Goal: Task Accomplishment & Management: Manage account settings

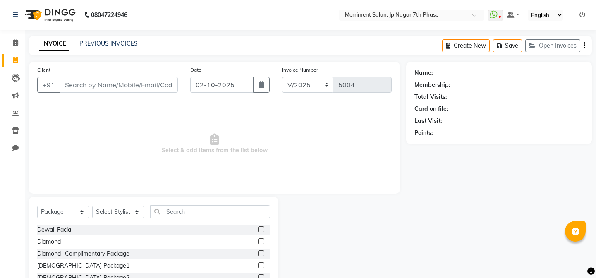
select select "package"
click at [117, 89] on input "Client" at bounding box center [119, 85] width 118 height 16
type input "9833011250"
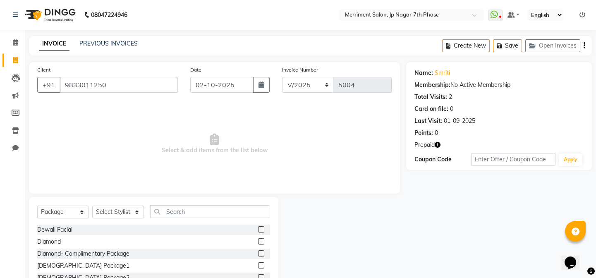
click at [439, 145] on icon "button" at bounding box center [438, 145] width 6 height 6
click at [349, 189] on div "Client +91 9833011250 Date 02-10-2025 Invoice Number V/2025 V/2025-26 5004 Sele…" at bounding box center [214, 128] width 371 height 132
drag, startPoint x: 117, startPoint y: 85, endPoint x: 0, endPoint y: 109, distance: 119.6
click at [0, 109] on app-home "08047224946 Select Location × Merriment Salon, Jp Nagar 7th Phase WhatsApp Stat…" at bounding box center [298, 166] width 596 height 332
click at [16, 41] on icon at bounding box center [15, 42] width 5 height 6
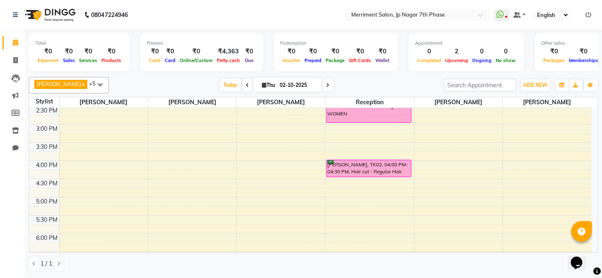
scroll to position [301, 0]
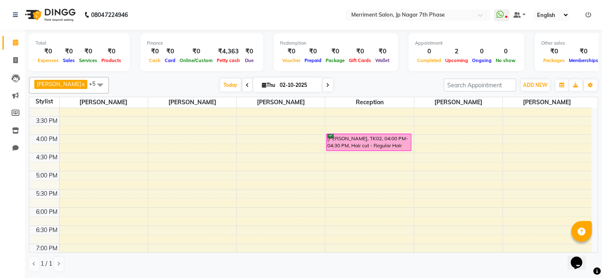
click at [191, 228] on div "7:00 AM 7:30 AM 8:00 AM 8:30 AM 9:00 AM 9:30 AM 10:00 AM 10:30 AM 11:00 AM 11:3…" at bounding box center [310, 80] width 562 height 546
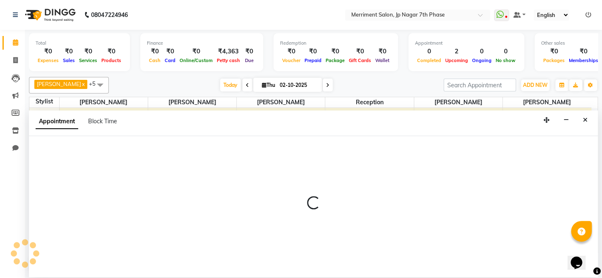
select select "72476"
select select "1110"
select select "tentative"
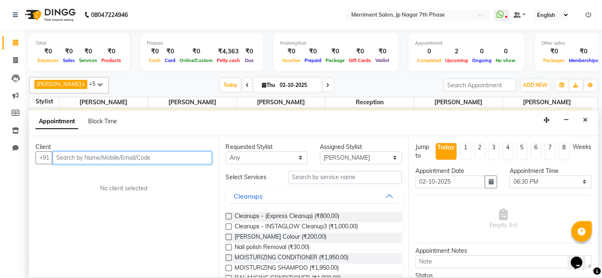
click at [136, 158] on input "text" at bounding box center [132, 157] width 159 height 13
paste input "9833011250"
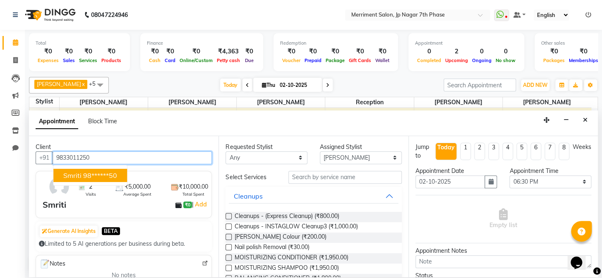
click at [83, 171] on ngb-highlight "98******50" at bounding box center [100, 175] width 34 height 8
type input "98******50"
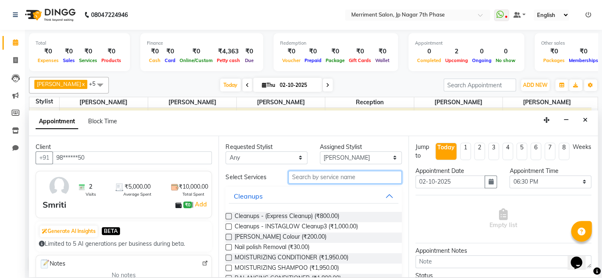
click at [327, 180] on input "text" at bounding box center [344, 177] width 113 height 13
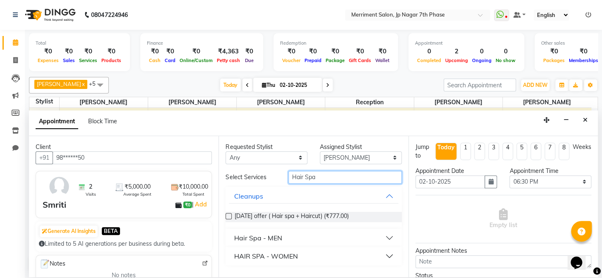
type input "Hair Spa"
click at [362, 255] on button "HAIR SPA - WOMEN" at bounding box center [313, 256] width 169 height 15
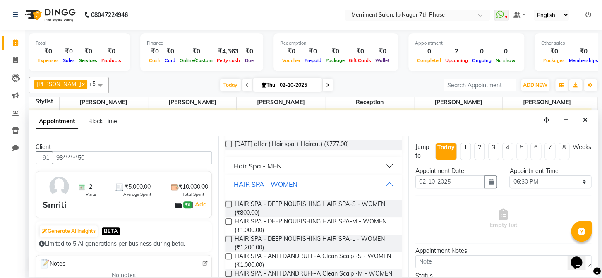
scroll to position [150, 0]
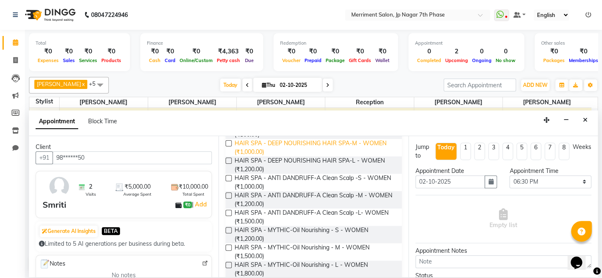
click at [351, 142] on span "HAIR SPA - DEEP NOURISHING HAIR SPA-M - WOMEN (₹1,000.00)" at bounding box center [314, 147] width 161 height 17
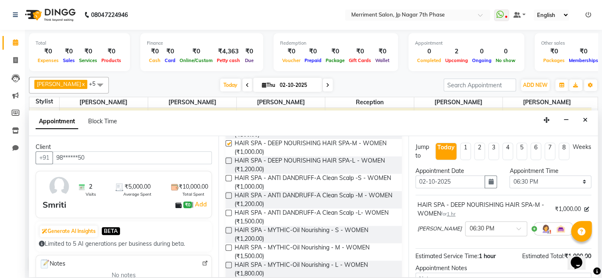
checkbox input "false"
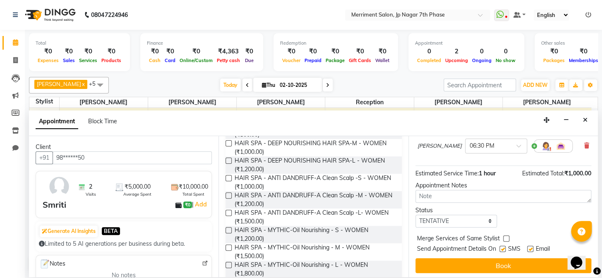
scroll to position [85, 0]
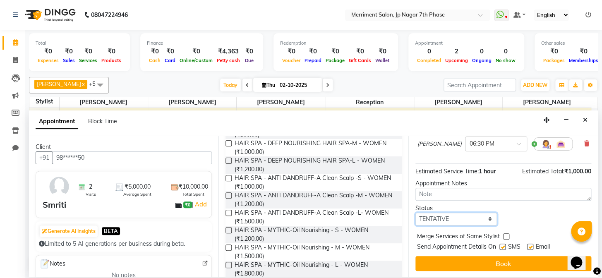
click at [447, 213] on select "Select TENTATIVE CONFIRM CHECK-IN UPCOMING" at bounding box center [457, 219] width 82 height 13
select select "confirm booking"
click at [416, 213] on select "Select TENTATIVE CONFIRM CHECK-IN UPCOMING" at bounding box center [457, 219] width 82 height 13
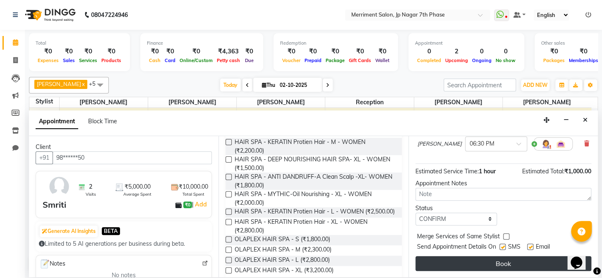
click at [495, 262] on button "Book" at bounding box center [504, 263] width 176 height 15
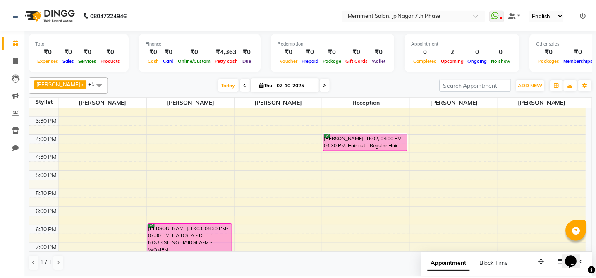
scroll to position [376, 0]
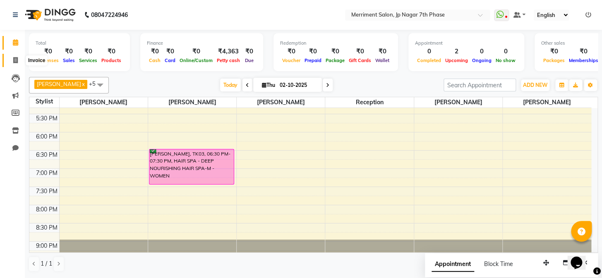
click at [19, 58] on span at bounding box center [15, 61] width 14 height 10
select select "service"
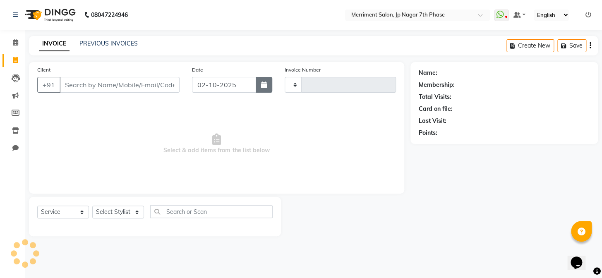
click at [266, 84] on icon "button" at bounding box center [264, 85] width 6 height 7
select select "10"
select select "2025"
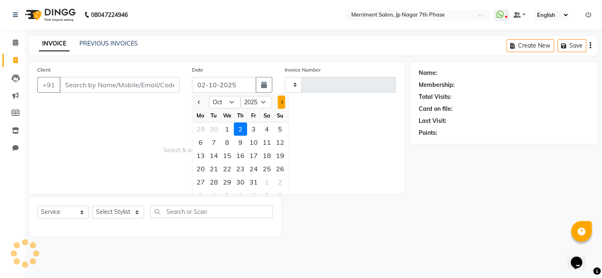
type input "5004"
select select "4110"
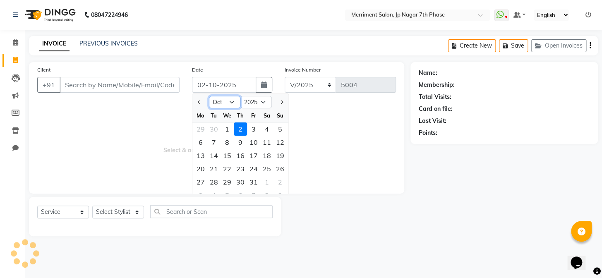
drag, startPoint x: 222, startPoint y: 98, endPoint x: 226, endPoint y: 100, distance: 4.6
click at [222, 98] on select "Jan Feb Mar Apr May Jun [DATE] Aug Sep Oct Nov Dec" at bounding box center [224, 102] width 31 height 12
select select "package"
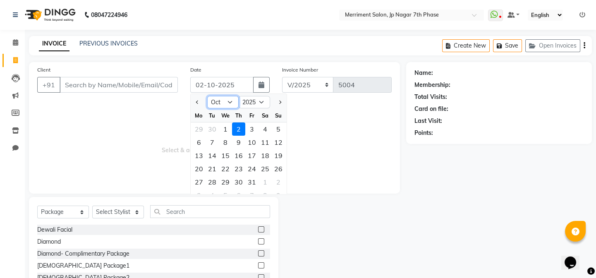
select select "9"
click at [207, 96] on select "Jan Feb Mar Apr May Jun [DATE] Aug Sep Oct Nov Dec" at bounding box center [222, 102] width 31 height 12
click at [202, 128] on div "1" at bounding box center [198, 129] width 13 height 13
type input "01-09-2025"
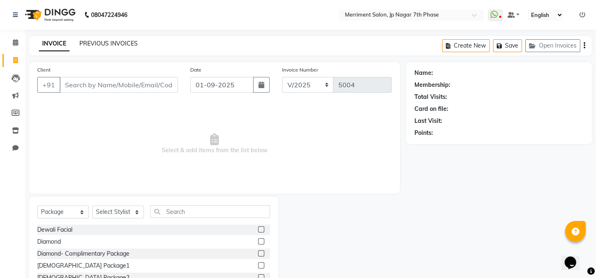
click at [99, 44] on link "PREVIOUS INVOICES" at bounding box center [108, 43] width 58 height 7
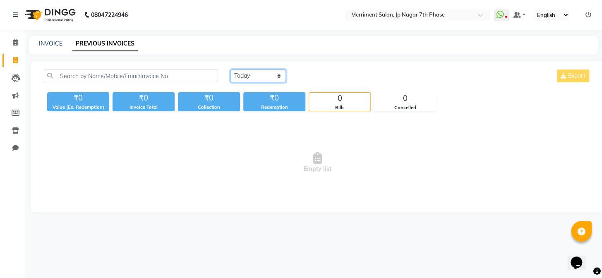
click at [236, 73] on select "[DATE] [DATE] Custom Range" at bounding box center [258, 76] width 55 height 13
select select "range"
click at [231, 70] on select "[DATE] [DATE] Custom Range" at bounding box center [258, 76] width 55 height 13
click at [327, 79] on input "02-10-2025" at bounding box center [326, 76] width 58 height 12
select select "10"
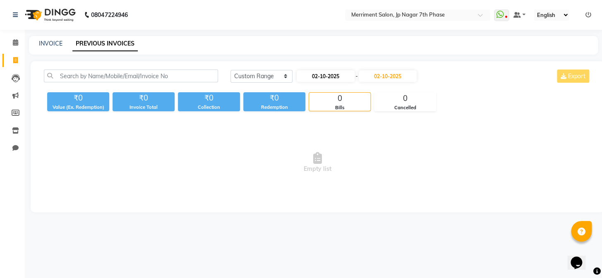
select select "2025"
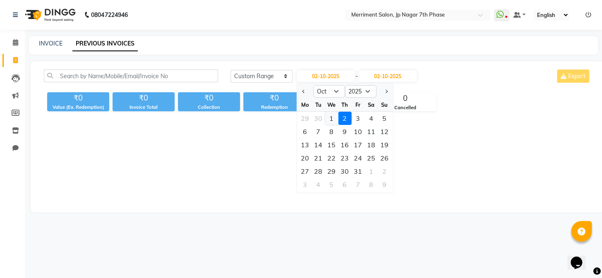
click at [331, 117] on div "1" at bounding box center [331, 118] width 13 height 13
type input "01-10-2025"
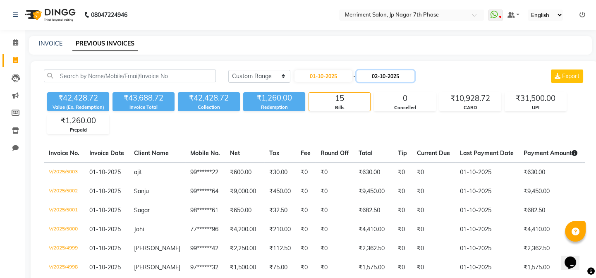
click at [377, 79] on input "02-10-2025" at bounding box center [386, 76] width 58 height 12
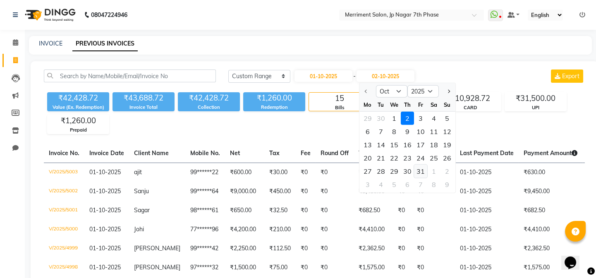
click at [424, 169] on div "31" at bounding box center [420, 171] width 13 height 13
type input "31-10-2025"
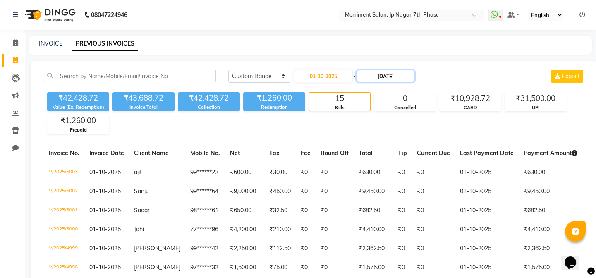
click at [381, 77] on input "31-10-2025" at bounding box center [386, 76] width 58 height 12
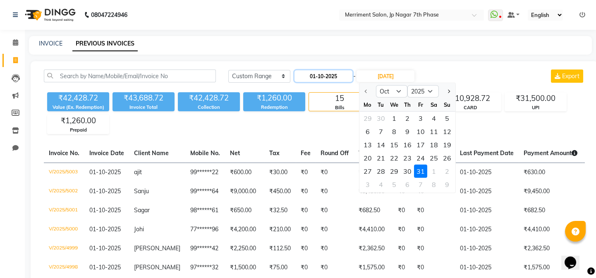
click at [327, 80] on input "01-10-2025" at bounding box center [324, 76] width 58 height 12
select select "10"
select select "2025"
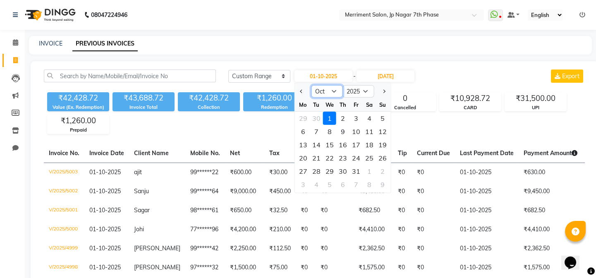
drag, startPoint x: 323, startPoint y: 92, endPoint x: 322, endPoint y: 97, distance: 4.6
click at [323, 92] on select "Jan Feb Mar Apr May Jun [DATE] Aug Sep Oct Nov Dec" at bounding box center [327, 91] width 31 height 12
select select "9"
click at [312, 85] on select "Jan Feb Mar Apr May Jun [DATE] Aug Sep Oct Nov Dec" at bounding box center [327, 91] width 31 height 12
click at [300, 118] on div "1" at bounding box center [303, 118] width 13 height 13
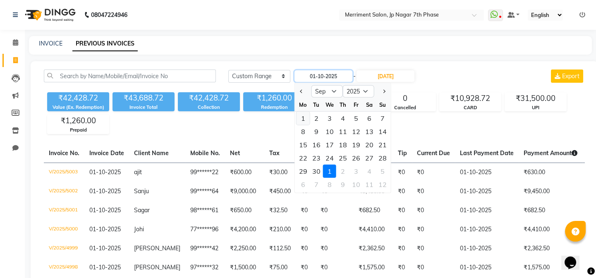
type input "01-09-2025"
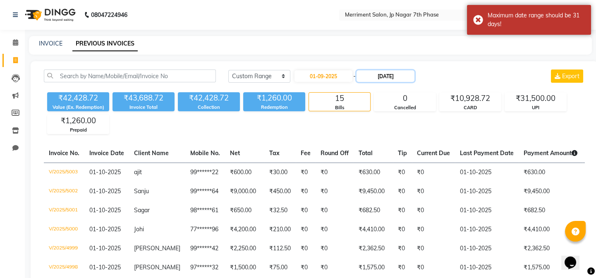
click at [385, 77] on input "31-10-2025" at bounding box center [386, 76] width 58 height 12
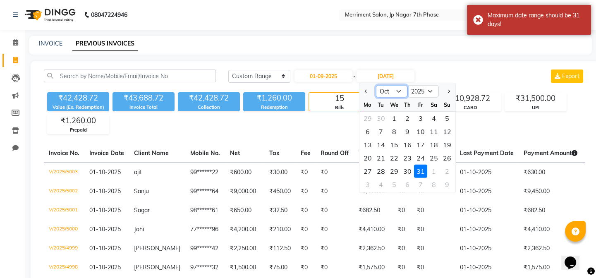
drag, startPoint x: 391, startPoint y: 91, endPoint x: 391, endPoint y: 96, distance: 4.2
click at [391, 91] on select "Sep Oct Nov Dec" at bounding box center [391, 91] width 31 height 12
select select "9"
click at [376, 85] on select "Sep Oct Nov Dec" at bounding box center [391, 91] width 31 height 12
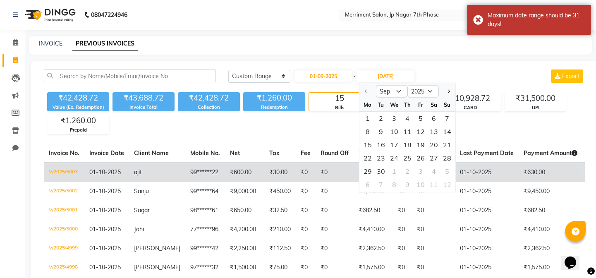
drag, startPoint x: 385, startPoint y: 170, endPoint x: 366, endPoint y: 173, distance: 19.2
click at [385, 170] on div "30" at bounding box center [381, 171] width 13 height 13
type input "[DATE]"
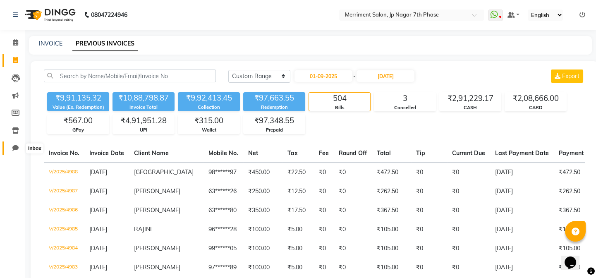
click at [15, 152] on span at bounding box center [15, 149] width 14 height 10
select select "100"
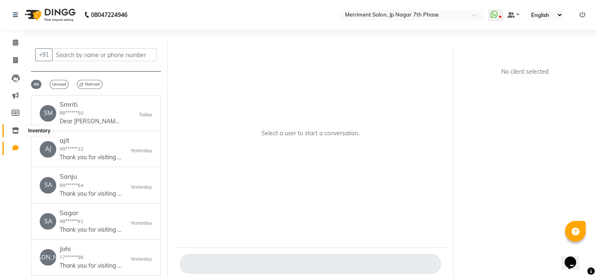
click at [16, 130] on icon at bounding box center [15, 130] width 7 height 6
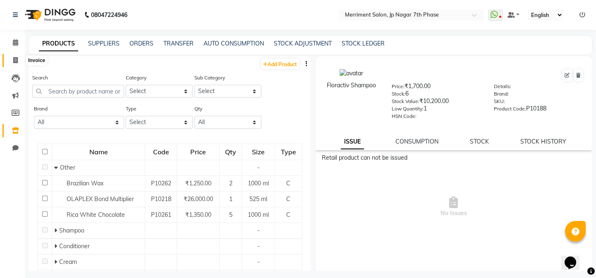
click at [14, 59] on icon at bounding box center [15, 60] width 5 height 6
select select "service"
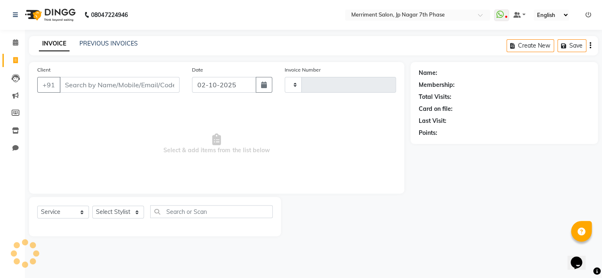
type input "5004"
select select "4110"
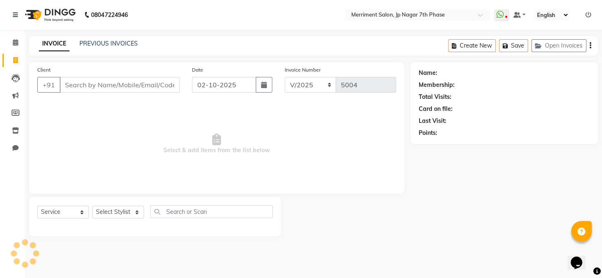
select select "package"
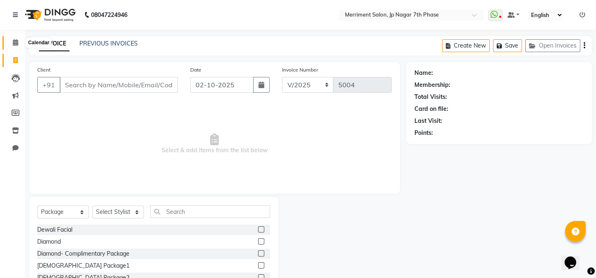
click at [17, 41] on icon at bounding box center [15, 42] width 5 height 6
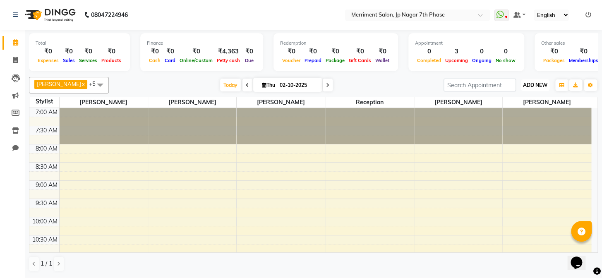
click at [542, 79] on button "ADD NEW Toggle Dropdown" at bounding box center [535, 85] width 29 height 12
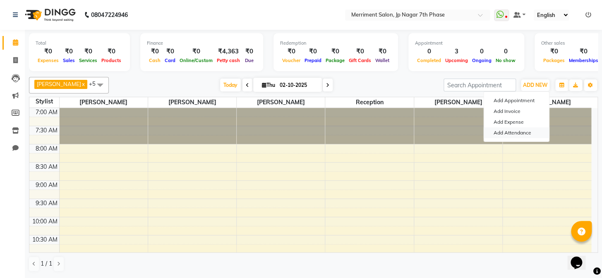
click at [523, 130] on link "Add Attendance" at bounding box center [516, 132] width 65 height 11
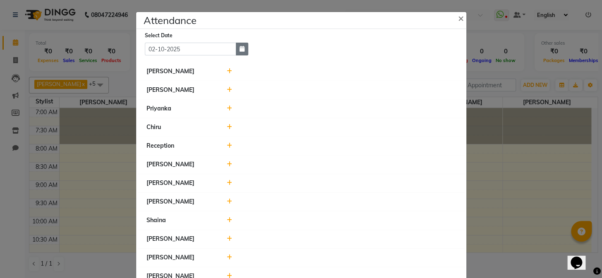
click at [239, 54] on button "button" at bounding box center [242, 49] width 12 height 13
select select "10"
select select "2025"
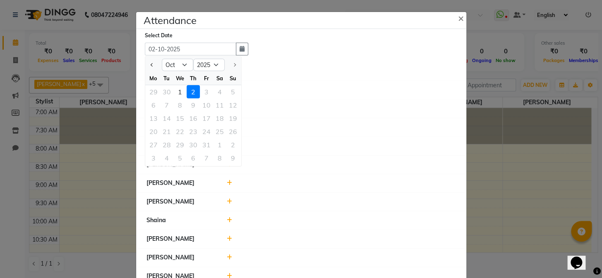
click at [180, 55] on div "Select Date 02-10-2025 Jan Feb Mar Apr May Jun Jul Aug Sep Oct 2015 2016 2017 2…" at bounding box center [301, 158] width 330 height 259
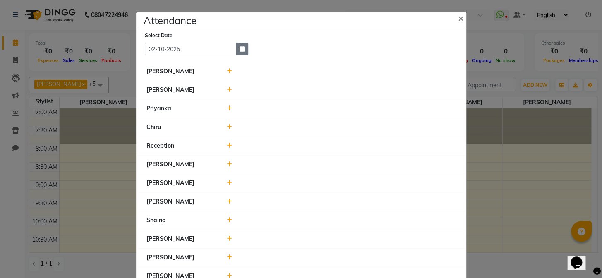
click at [244, 50] on button "button" at bounding box center [242, 49] width 12 height 13
select select "10"
select select "2025"
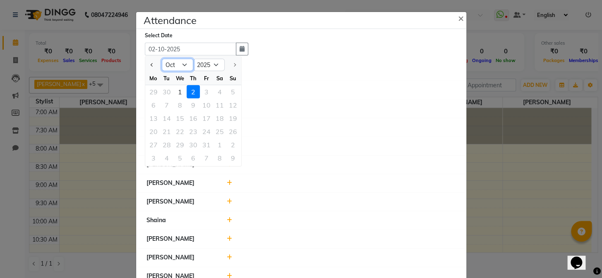
click at [178, 64] on select "Jan Feb Mar Apr May Jun Jul Aug Sep Oct" at bounding box center [177, 65] width 31 height 12
select select "9"
click at [162, 59] on select "Jan Feb Mar Apr May Jun Jul Aug Sep Oct" at bounding box center [177, 65] width 31 height 12
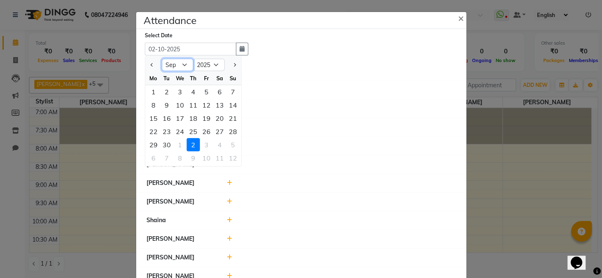
click at [166, 63] on select "Jan Feb Mar Apr May Jun Jul Aug Sep Oct" at bounding box center [177, 65] width 31 height 12
click at [162, 59] on select "Jan Feb Mar Apr May Jun Jul Aug Sep Oct" at bounding box center [177, 65] width 31 height 12
click at [221, 106] on div "13" at bounding box center [219, 105] width 13 height 13
type input "13-09-2025"
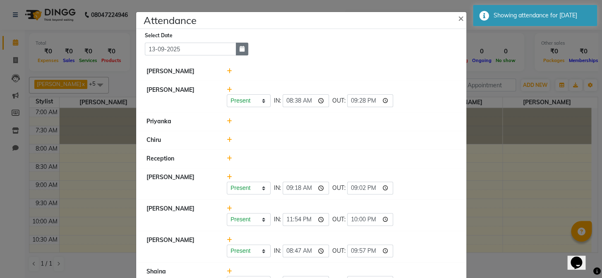
click at [240, 49] on icon "button" at bounding box center [242, 49] width 5 height 6
select select "9"
select select "2025"
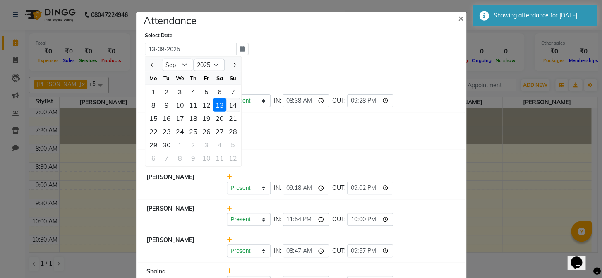
click at [229, 107] on div "14" at bounding box center [232, 105] width 13 height 13
type input "14-09-2025"
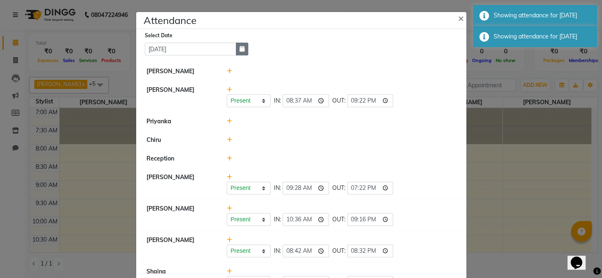
click at [240, 52] on icon "button" at bounding box center [242, 49] width 5 height 6
select select "9"
select select "2025"
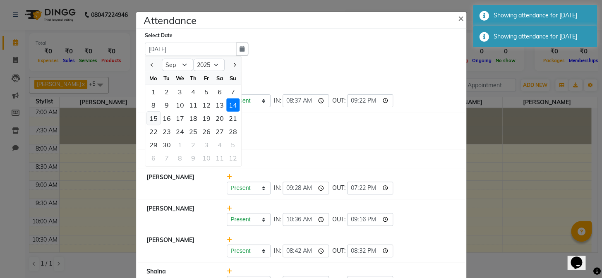
click at [156, 112] on div "15" at bounding box center [153, 118] width 13 height 13
type input "15-09-2025"
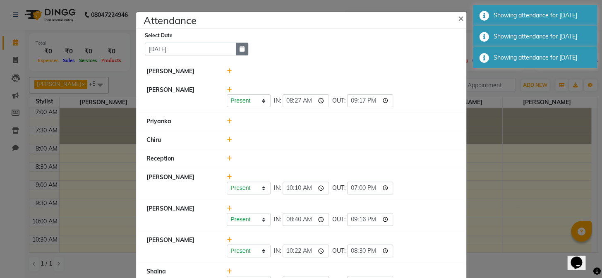
click at [241, 47] on button "button" at bounding box center [242, 49] width 12 height 13
select select "9"
select select "2025"
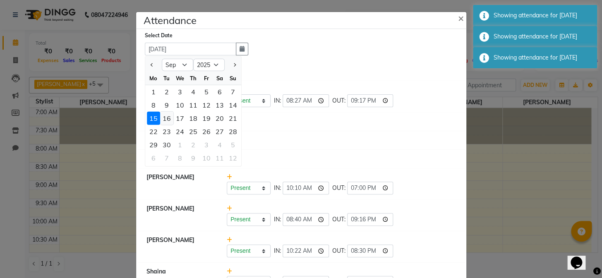
click at [165, 114] on div "16" at bounding box center [166, 118] width 13 height 13
type input "16-09-2025"
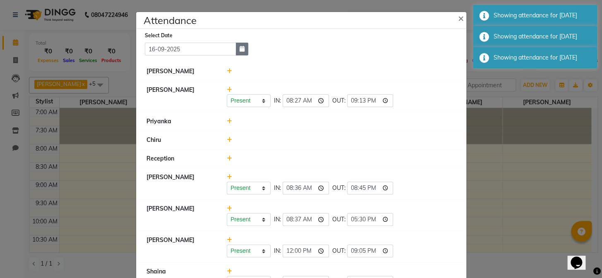
click at [242, 52] on button "button" at bounding box center [242, 49] width 12 height 13
select select "9"
select select "2025"
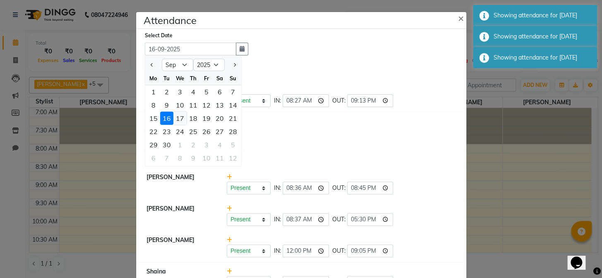
click at [177, 114] on div "17" at bounding box center [179, 118] width 13 height 13
type input "17-09-2025"
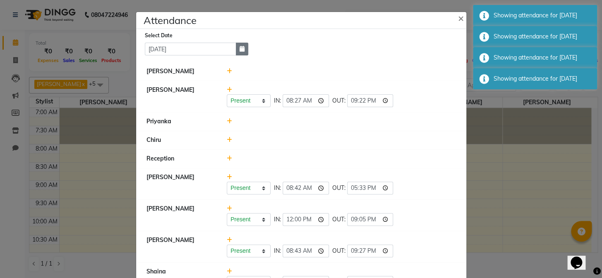
click at [236, 52] on button "button" at bounding box center [242, 49] width 12 height 13
select select "9"
select select "2025"
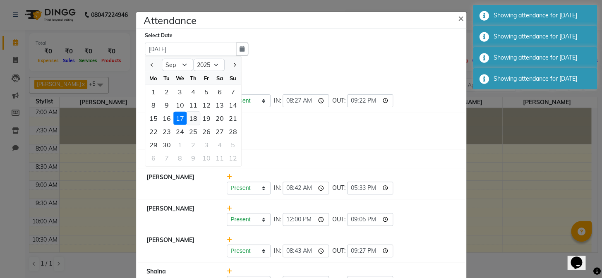
click at [193, 116] on div "18" at bounding box center [193, 118] width 13 height 13
type input "18-09-2025"
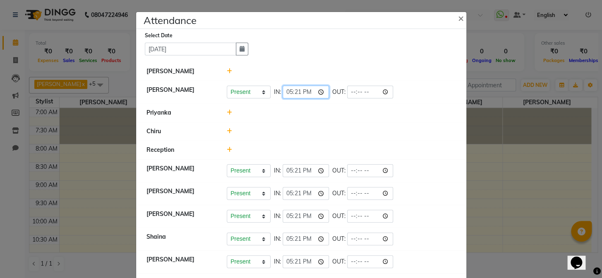
click at [318, 92] on input "17:21" at bounding box center [306, 92] width 46 height 13
type input "08:32"
click at [364, 124] on li "Chiru" at bounding box center [301, 131] width 326 height 19
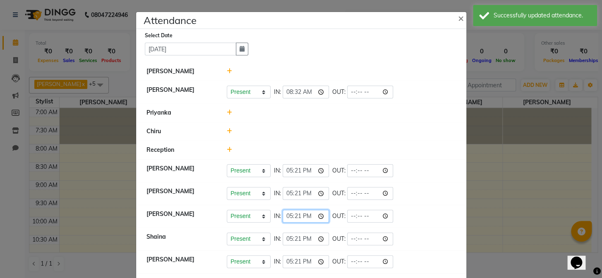
click at [318, 216] on input "17:21" at bounding box center [306, 216] width 46 height 13
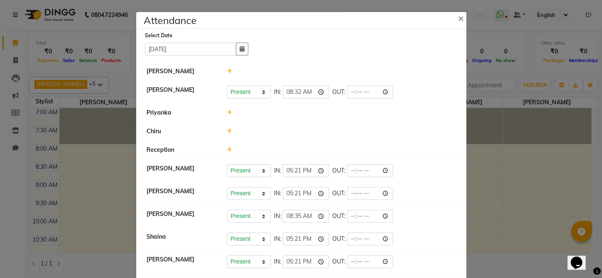
type input "08:35"
click at [358, 137] on li "Chiru" at bounding box center [301, 131] width 326 height 19
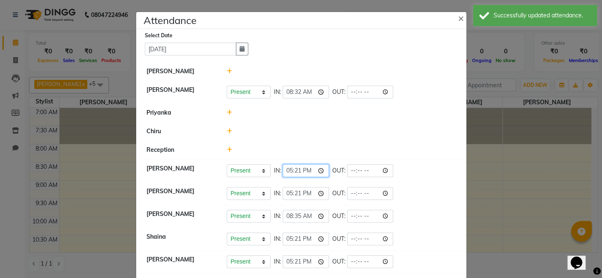
click at [319, 170] on input "17:21" at bounding box center [306, 170] width 46 height 13
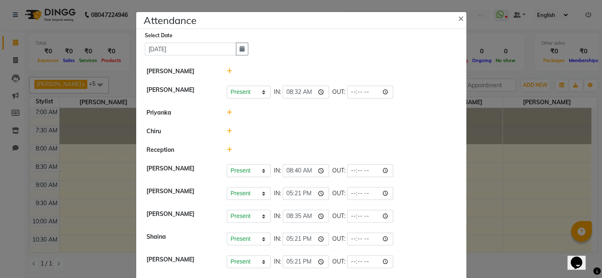
type input "08:40"
click at [378, 110] on div at bounding box center [342, 112] width 242 height 9
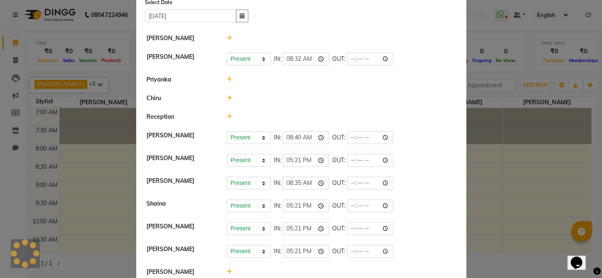
scroll to position [50, 0]
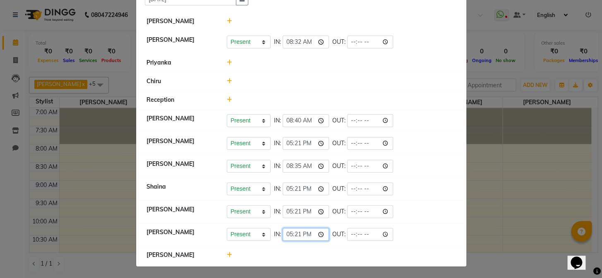
click at [319, 235] on input "17:21" at bounding box center [306, 234] width 46 height 13
type input "08:40"
click at [409, 144] on div "Present Absent Late Half Day Weekly Off IN: 17:21 OUT:" at bounding box center [341, 143] width 229 height 13
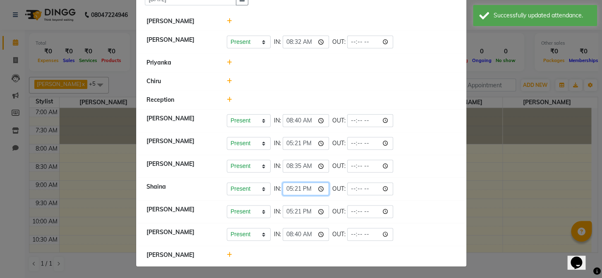
click at [320, 188] on input "17:21" at bounding box center [306, 189] width 46 height 13
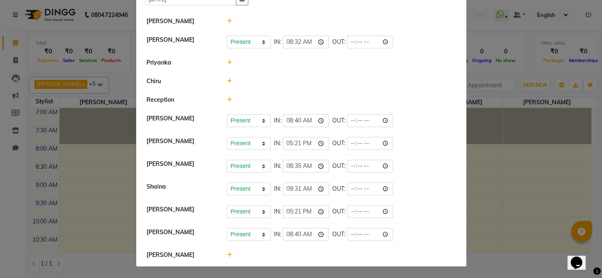
type input "09:31"
click at [376, 92] on li "Reception" at bounding box center [301, 100] width 326 height 19
click at [320, 211] on input "17:21" at bounding box center [306, 211] width 46 height 13
type input "10:57"
drag, startPoint x: 457, startPoint y: 182, endPoint x: 442, endPoint y: 188, distance: 16.0
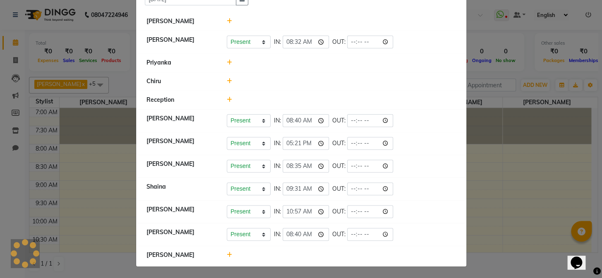
click at [457, 180] on li "Shaina Present Absent Late Half Day Weekly Off IN: 09:31 OUT:" at bounding box center [301, 189] width 326 height 23
click at [319, 146] on input "17:21" at bounding box center [306, 143] width 46 height 13
type input "12:00"
click at [422, 161] on div "Present Absent Late Half Day Weekly Off IN: 08:35 OUT:" at bounding box center [341, 166] width 229 height 13
click at [385, 120] on input "time" at bounding box center [370, 120] width 46 height 13
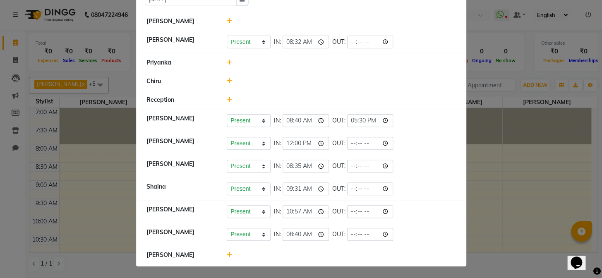
type input "17:30"
click at [430, 146] on div "Present Absent Late Half Day Weekly Off IN: 12:00 OUT:" at bounding box center [341, 143] width 229 height 13
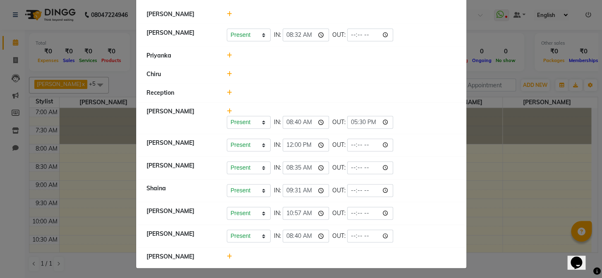
scroll to position [59, 0]
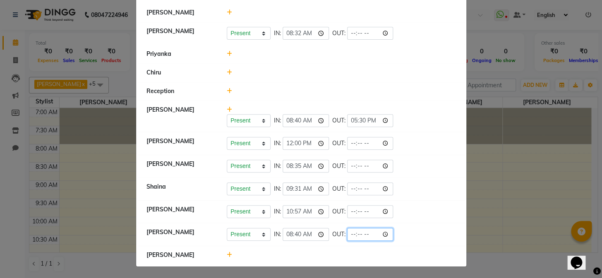
click at [388, 232] on input "time" at bounding box center [370, 234] width 46 height 13
type input "18:12"
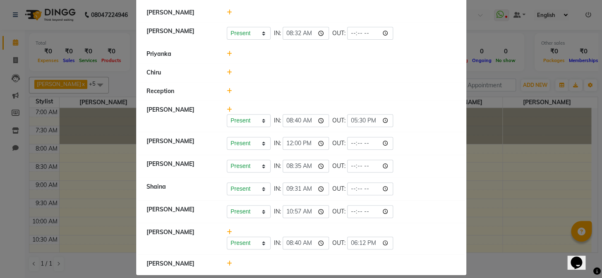
drag, startPoint x: 18, startPoint y: 0, endPoint x: 357, endPoint y: 96, distance: 351.9
click at [357, 96] on li "Reception" at bounding box center [301, 91] width 326 height 19
click at [575, 136] on ngb-modal-window "Attendance × Select Date 18-09-2025 Yatheesh Nalina Present Absent Late Half Da…" at bounding box center [301, 139] width 602 height 278
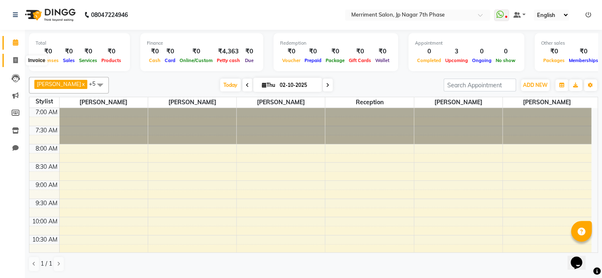
click at [14, 59] on icon at bounding box center [15, 60] width 5 height 6
select select "service"
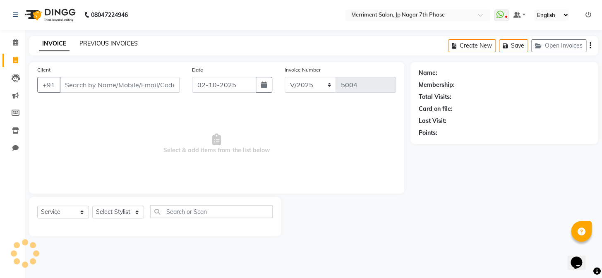
click at [116, 45] on link "PREVIOUS INVOICES" at bounding box center [108, 43] width 58 height 7
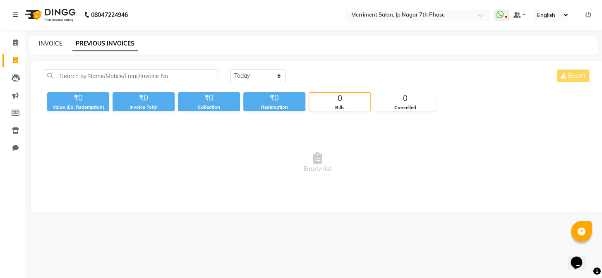
click at [51, 43] on link "INVOICE" at bounding box center [51, 43] width 24 height 7
select select "service"
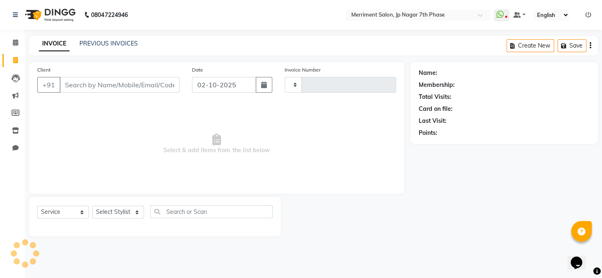
type input "5004"
select select "4110"
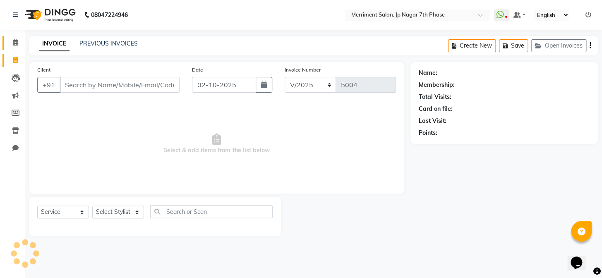
select select "package"
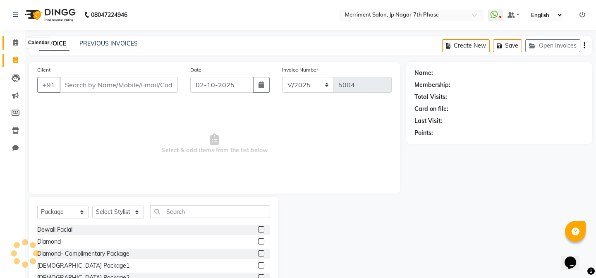
click at [15, 44] on icon at bounding box center [15, 42] width 5 height 6
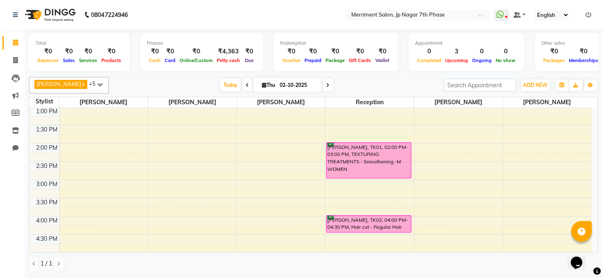
scroll to position [226, 0]
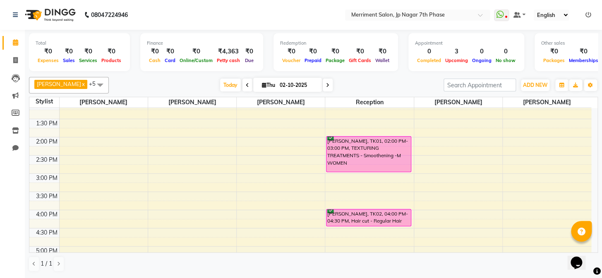
click at [458, 140] on div "7:00 AM 7:30 AM 8:00 AM 8:30 AM 9:00 AM 9:30 AM 10:00 AM 10:30 AM 11:00 AM 11:3…" at bounding box center [310, 155] width 562 height 546
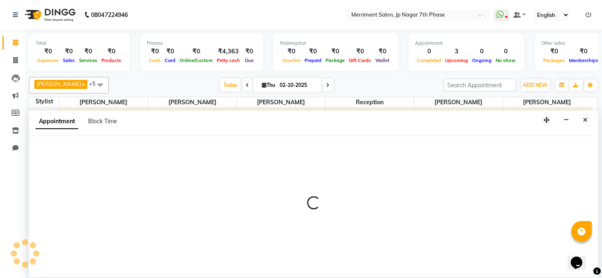
select select "90976"
select select "840"
select select "tentative"
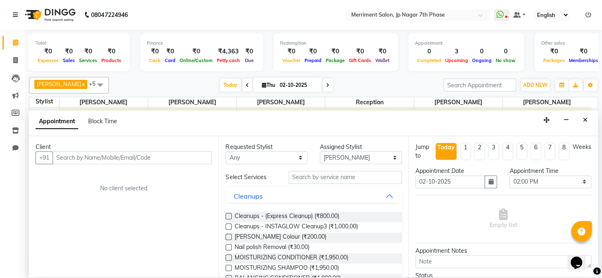
click at [92, 153] on input "text" at bounding box center [132, 157] width 159 height 13
type input "9632223547"
click at [197, 158] on span "Add Client" at bounding box center [195, 157] width 28 height 7
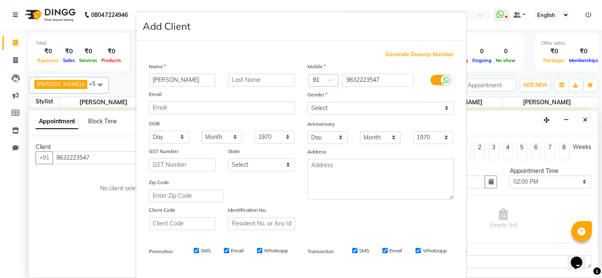
type input "[PERSON_NAME]"
click at [328, 105] on select "Select [DEMOGRAPHIC_DATA] [DEMOGRAPHIC_DATA] Other Prefer Not To Say" at bounding box center [381, 108] width 146 height 13
select select "[DEMOGRAPHIC_DATA]"
click at [308, 102] on select "Select [DEMOGRAPHIC_DATA] [DEMOGRAPHIC_DATA] Other Prefer Not To Say" at bounding box center [381, 108] width 146 height 13
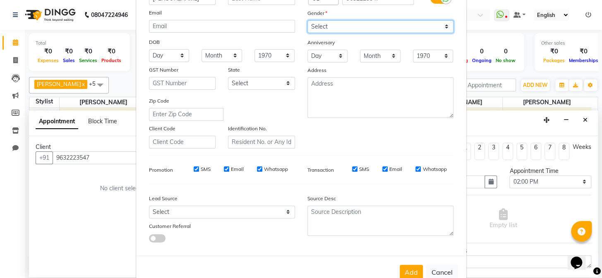
scroll to position [106, 0]
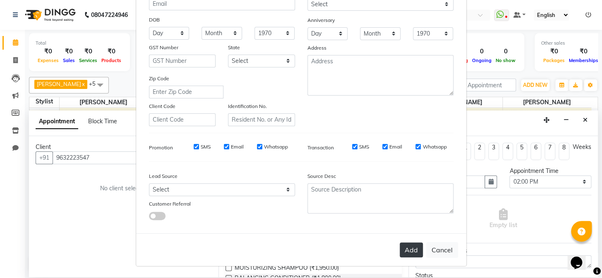
click at [412, 250] on button "Add" at bounding box center [411, 250] width 23 height 15
type input "96******47"
select select
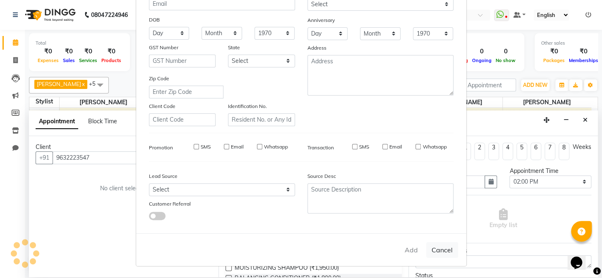
select select
checkbox input "false"
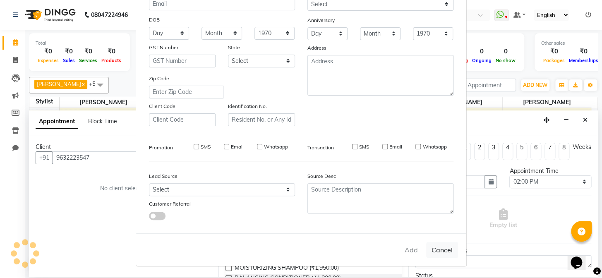
checkbox input "false"
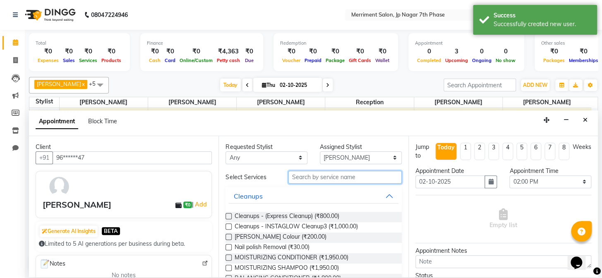
click at [320, 175] on input "text" at bounding box center [344, 177] width 113 height 13
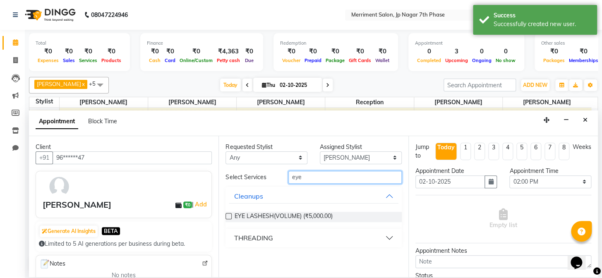
type input "eye"
click at [269, 238] on div "THREADING" at bounding box center [253, 238] width 39 height 10
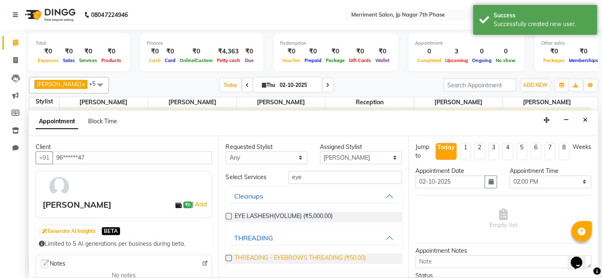
drag, startPoint x: 229, startPoint y: 256, endPoint x: 253, endPoint y: 257, distance: 24.0
click at [227, 256] on label at bounding box center [229, 258] width 6 height 6
click at [227, 256] on input "checkbox" at bounding box center [228, 258] width 5 height 5
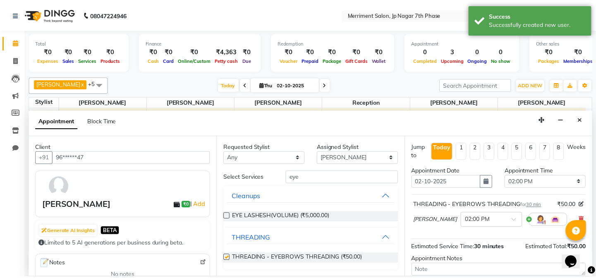
scroll to position [76, 0]
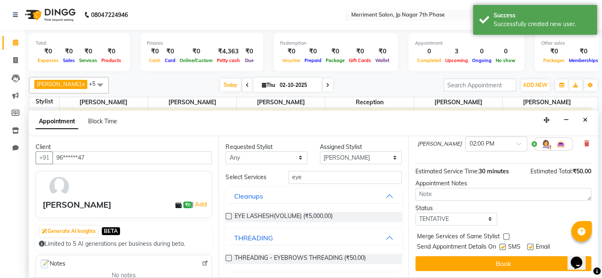
checkbox input "false"
drag, startPoint x: 469, startPoint y: 220, endPoint x: 463, endPoint y: 220, distance: 6.6
click at [469, 220] on select "Select TENTATIVE CONFIRM CHECK-IN UPCOMING" at bounding box center [457, 219] width 82 height 13
select select "confirm booking"
click at [416, 213] on select "Select TENTATIVE CONFIRM CHECK-IN UPCOMING" at bounding box center [457, 219] width 82 height 13
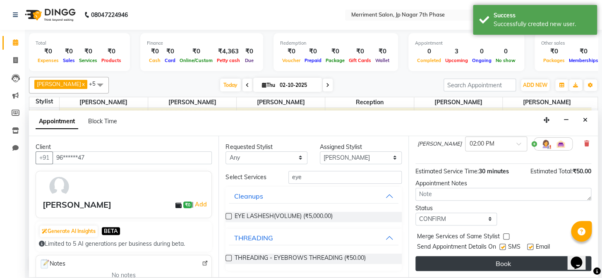
click at [502, 264] on button "Book" at bounding box center [504, 263] width 176 height 15
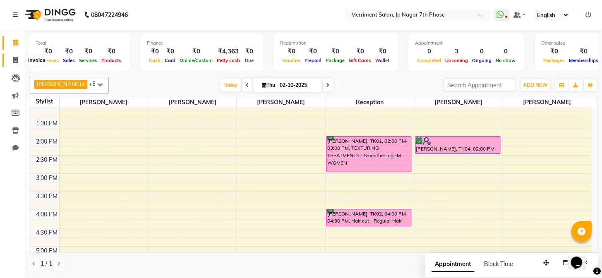
click at [18, 59] on span at bounding box center [15, 61] width 14 height 10
select select "service"
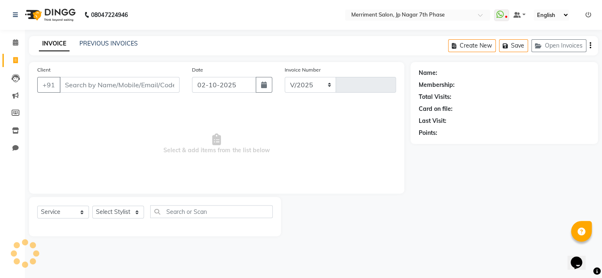
select select "4110"
type input "5004"
click at [85, 86] on input "Client" at bounding box center [120, 85] width 120 height 16
select select "package"
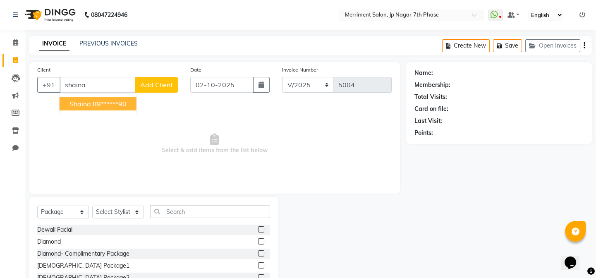
click at [111, 107] on ngb-highlight "89******90" at bounding box center [110, 104] width 34 height 8
type input "89******90"
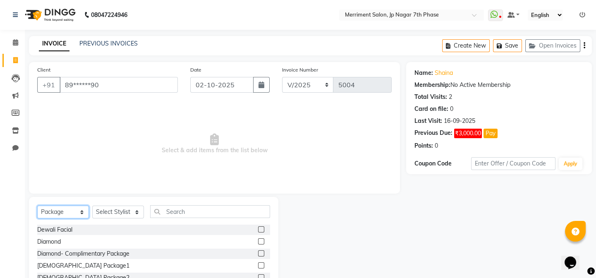
click at [72, 211] on select "Select Service Product Membership Package Voucher Prepaid Gift Card" at bounding box center [63, 212] width 52 height 13
select select "service"
click at [37, 206] on select "Select Service Product Membership Package Voucher Prepaid Gift Card" at bounding box center [63, 212] width 52 height 13
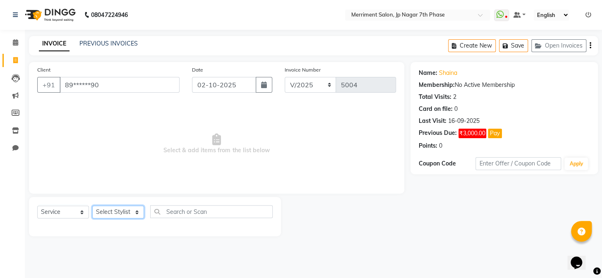
drag, startPoint x: 108, startPoint y: 214, endPoint x: 119, endPoint y: 206, distance: 13.1
click at [108, 214] on select "Select Stylist Chiru [PERSON_NAME] [PERSON_NAME] Nirmal [PERSON_NAME] Priyanka …" at bounding box center [118, 212] width 52 height 13
select select "72476"
click at [92, 206] on select "Select Stylist Chiru [PERSON_NAME] [PERSON_NAME] Nirmal [PERSON_NAME] Priyanka …" at bounding box center [118, 212] width 52 height 13
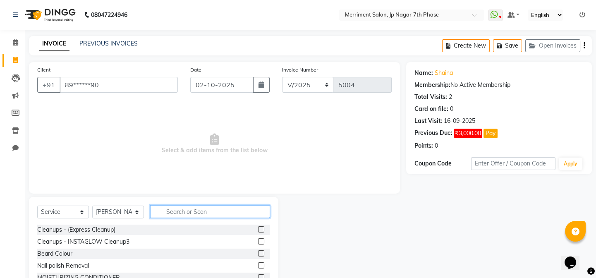
click at [192, 216] on input "text" at bounding box center [210, 211] width 120 height 13
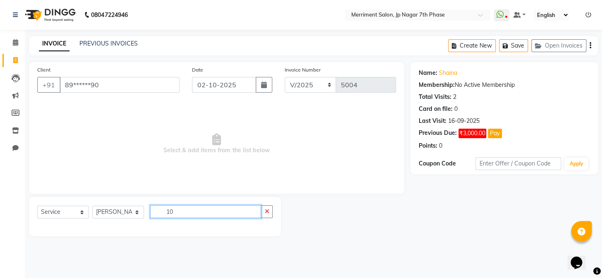
type input "1"
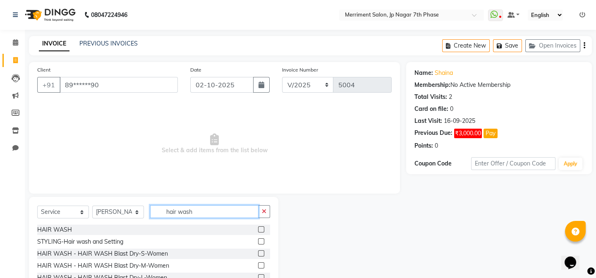
type input "hair wash"
click at [258, 228] on label at bounding box center [261, 229] width 6 height 6
click at [258, 228] on input "checkbox" at bounding box center [260, 229] width 5 height 5
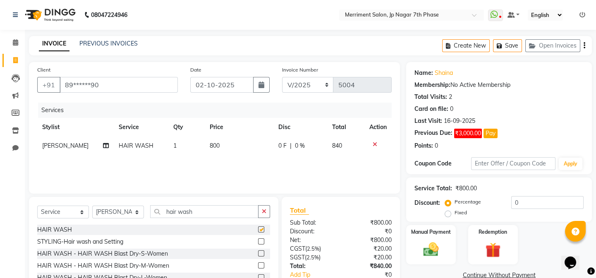
checkbox input "false"
click at [210, 145] on span "800" at bounding box center [215, 145] width 10 height 7
select select "72476"
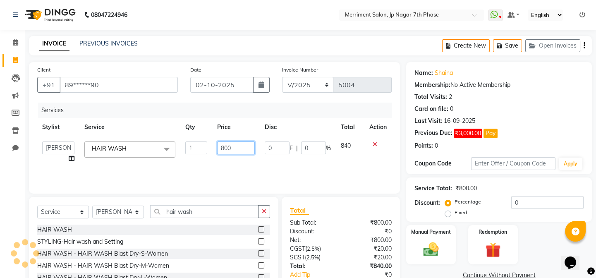
click at [233, 147] on input "800" at bounding box center [236, 148] width 38 height 13
type input "8"
type input "101"
click at [268, 168] on div "Services Stylist Service Qty Price Disc Total Action Chiru [PERSON_NAME] [PERSO…" at bounding box center [214, 144] width 355 height 83
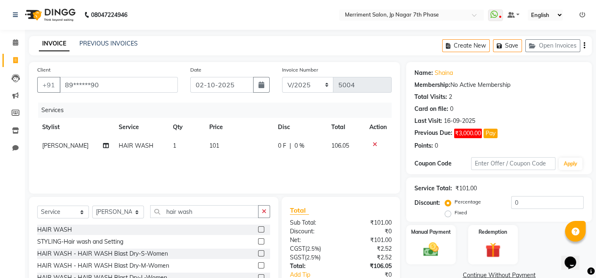
click at [209, 145] on span "101" at bounding box center [214, 145] width 10 height 7
select select "72476"
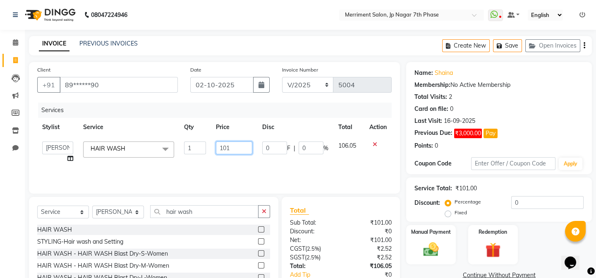
click at [248, 149] on input "101" at bounding box center [234, 148] width 37 height 13
type input "1"
type input "90"
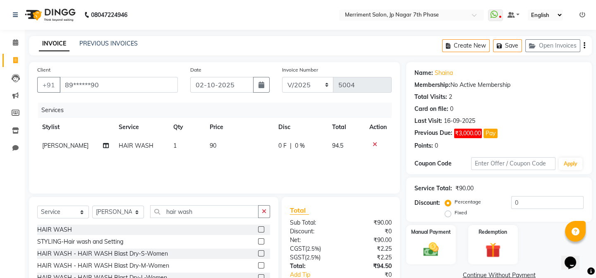
click at [280, 169] on div "Services Stylist Service Qty Price Disc Total Action [PERSON_NAME] HAIR WASH 1 …" at bounding box center [214, 144] width 355 height 83
click at [215, 142] on td "90" at bounding box center [239, 146] width 69 height 19
select select "72476"
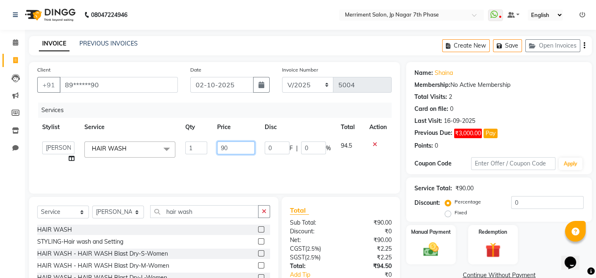
click at [231, 149] on input "90" at bounding box center [236, 148] width 38 height 13
type input "9"
type input "98"
click at [238, 168] on div "Services Stylist Service Qty Price Disc Total Action Chiru [PERSON_NAME] [PERSO…" at bounding box center [214, 144] width 355 height 83
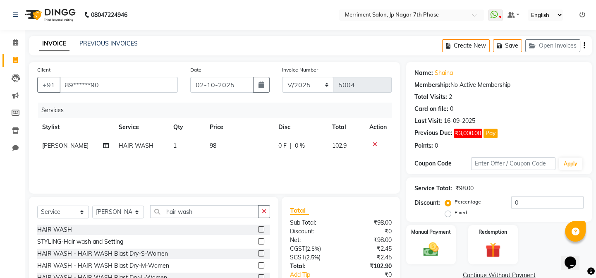
click at [213, 142] on td "98" at bounding box center [239, 146] width 69 height 19
select select "72476"
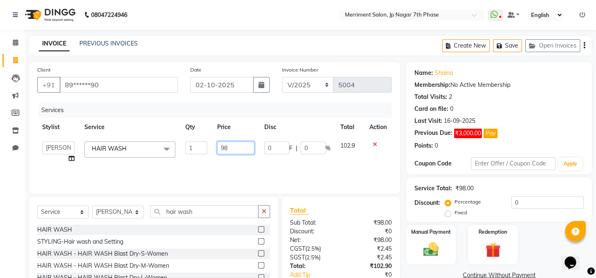
click at [233, 149] on input "98" at bounding box center [236, 148] width 38 height 13
type input "97"
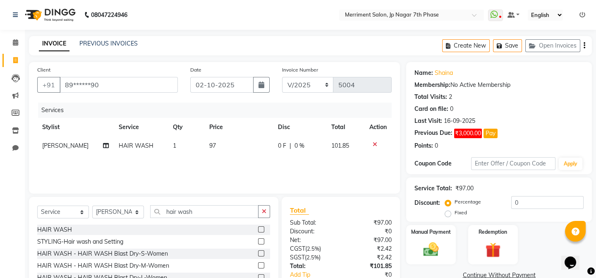
click at [259, 155] on tr "[PERSON_NAME] HAIR WASH 1 97 0 F | 0 % 101.85" at bounding box center [214, 146] width 355 height 19
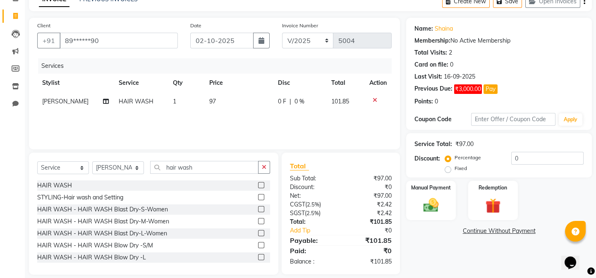
scroll to position [54, 0]
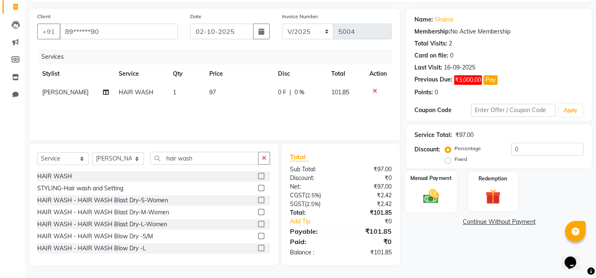
click at [435, 196] on img at bounding box center [431, 196] width 26 height 18
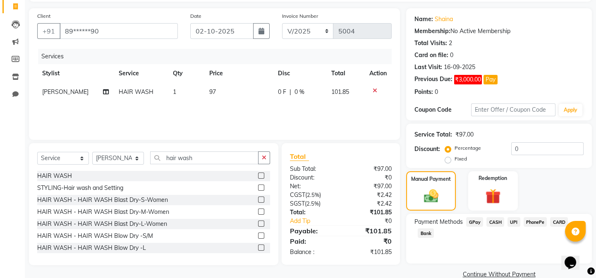
click at [511, 222] on span "UPI" at bounding box center [514, 222] width 13 height 10
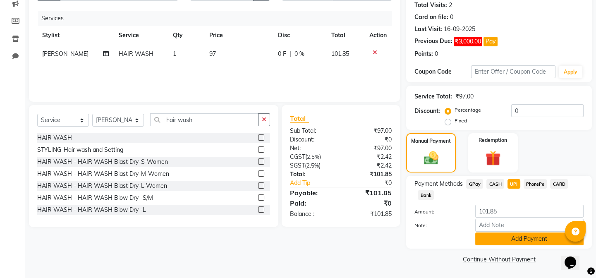
click at [534, 239] on button "Add Payment" at bounding box center [530, 239] width 108 height 13
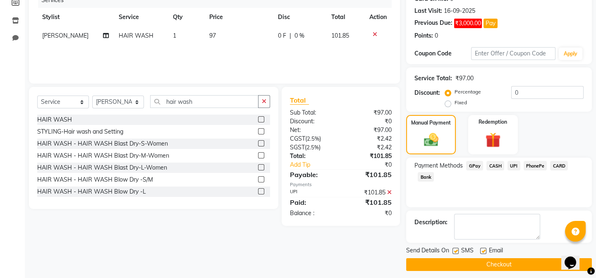
scroll to position [115, 0]
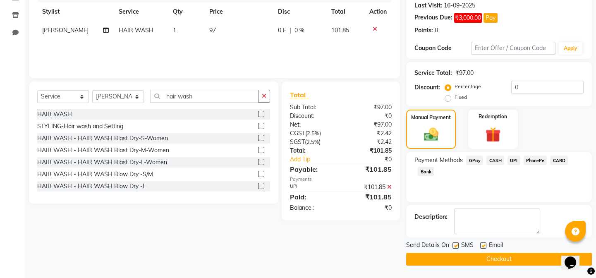
click at [495, 261] on button "Checkout" at bounding box center [499, 259] width 186 height 13
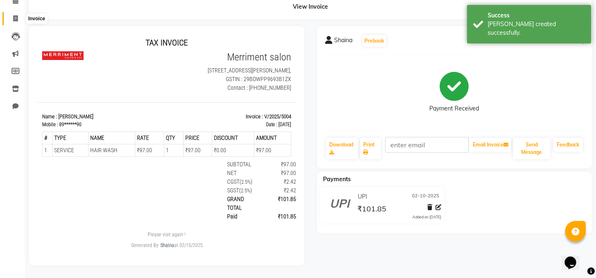
click at [11, 14] on span at bounding box center [15, 19] width 14 height 10
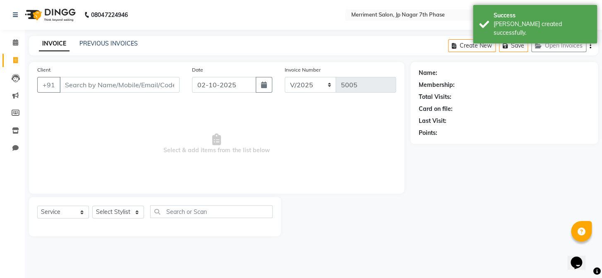
select select "package"
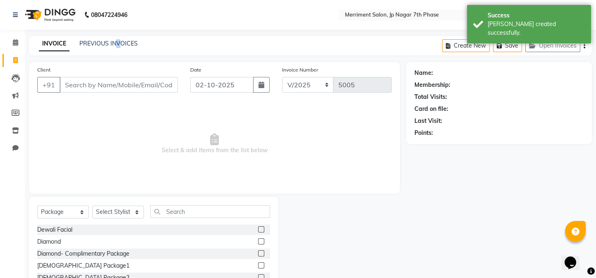
click at [118, 37] on div "08047224946 Select Location × Merriment Salon, Jp Nagar 7th Phase WhatsApp Stat…" at bounding box center [298, 166] width 596 height 332
click at [128, 42] on link "PREVIOUS INVOICES" at bounding box center [108, 43] width 58 height 7
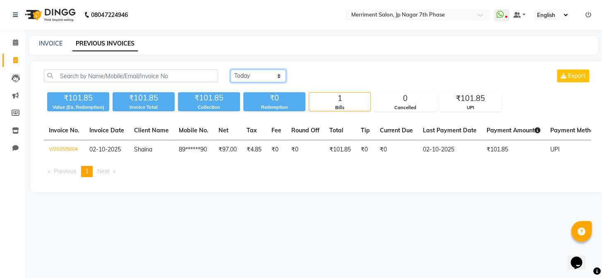
click at [269, 73] on select "[DATE] [DATE] Custom Range" at bounding box center [258, 76] width 55 height 13
select select "range"
click at [231, 70] on select "[DATE] [DATE] Custom Range" at bounding box center [258, 76] width 55 height 13
click at [338, 76] on input "02-10-2025" at bounding box center [326, 76] width 58 height 12
select select "10"
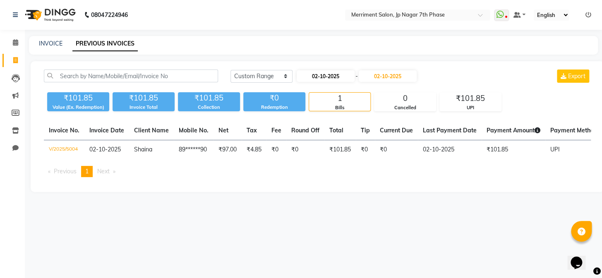
select select "2025"
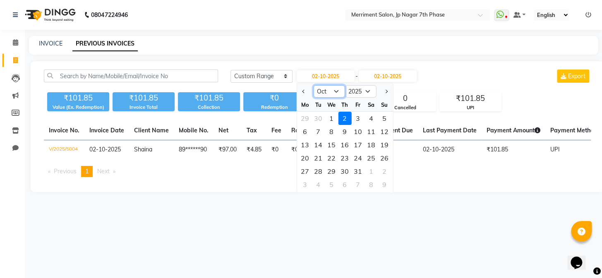
drag, startPoint x: 331, startPoint y: 92, endPoint x: 336, endPoint y: 97, distance: 6.4
click at [331, 92] on select "Jan Feb Mar Apr May Jun [DATE] Aug Sep Oct Nov Dec" at bounding box center [328, 91] width 31 height 12
select select "9"
click at [313, 85] on select "Jan Feb Mar Apr May Jun [DATE] Aug Sep Oct Nov Dec" at bounding box center [328, 91] width 31 height 12
click at [305, 115] on div "1" at bounding box center [304, 118] width 13 height 13
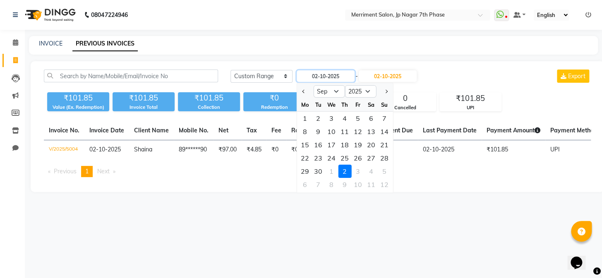
type input "01-09-2025"
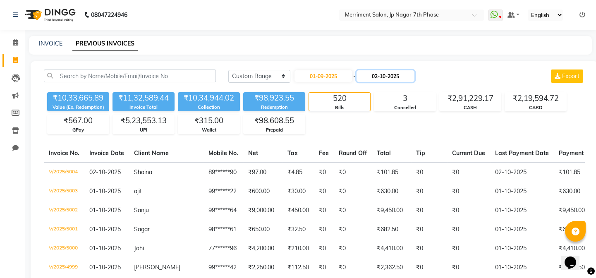
click at [400, 72] on input "02-10-2025" at bounding box center [386, 76] width 58 height 12
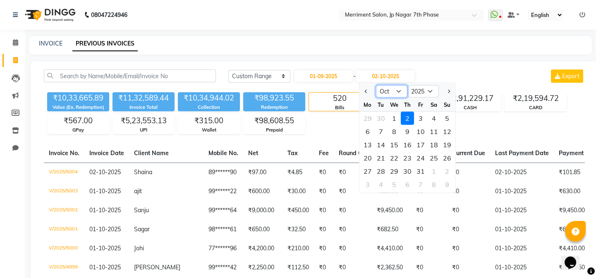
click at [387, 86] on select "Sep Oct Nov Dec" at bounding box center [391, 91] width 31 height 12
select select "9"
click at [376, 85] on select "Sep Oct Nov Dec" at bounding box center [391, 91] width 31 height 12
click at [385, 166] on div "30" at bounding box center [381, 171] width 13 height 13
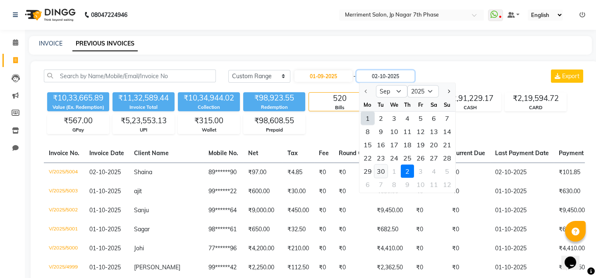
type input "[DATE]"
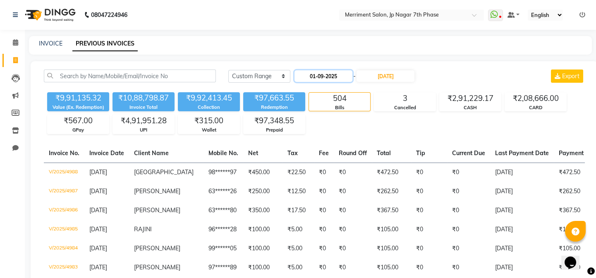
click at [318, 73] on input "01-09-2025" at bounding box center [324, 76] width 58 height 12
select select "9"
select select "2025"
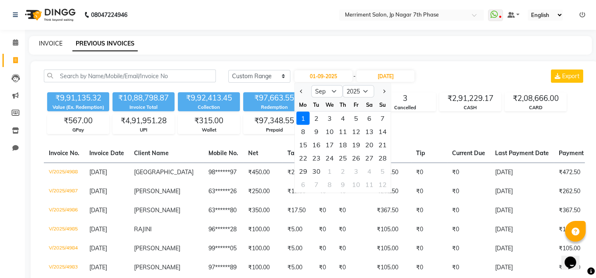
click at [54, 43] on link "INVOICE" at bounding box center [51, 43] width 24 height 7
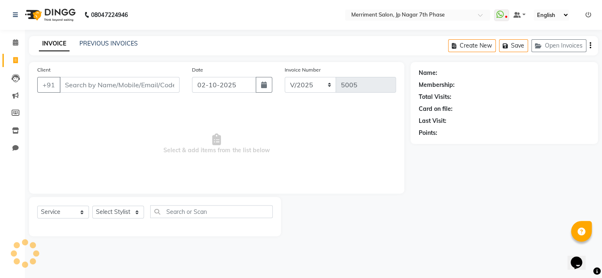
select select "package"
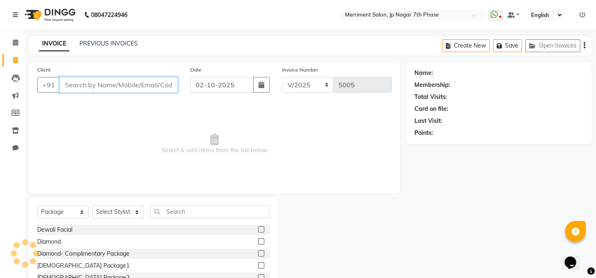
click at [100, 88] on input "Client" at bounding box center [119, 85] width 118 height 16
paste input "9995361281"
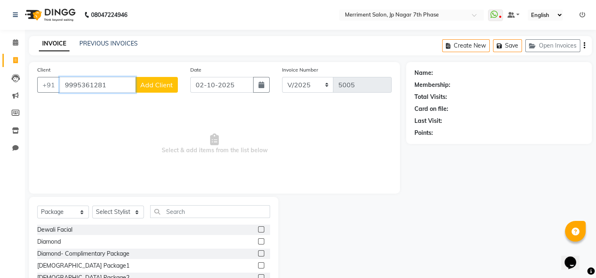
type input "9995361281"
click at [149, 83] on span "Add Client" at bounding box center [156, 85] width 33 height 8
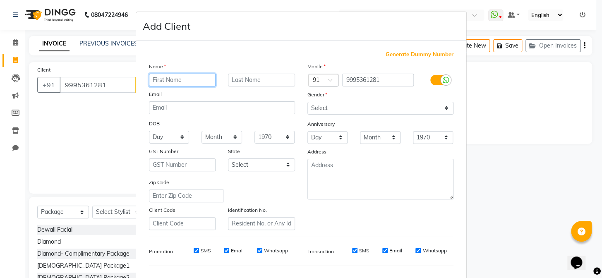
click at [163, 80] on input "text" at bounding box center [182, 80] width 67 height 13
paste input "Kamaruddin"
type input "Kamaruddin"
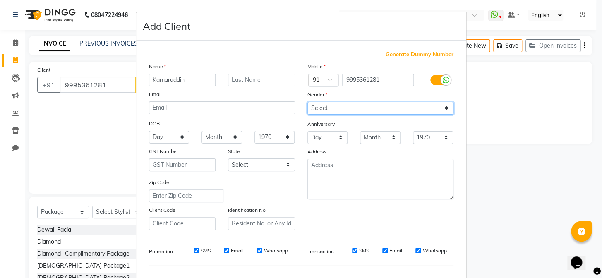
click at [357, 107] on select "Select [DEMOGRAPHIC_DATA] [DEMOGRAPHIC_DATA] Other Prefer Not To Say" at bounding box center [381, 108] width 146 height 13
select select "[DEMOGRAPHIC_DATA]"
click at [308, 102] on select "Select [DEMOGRAPHIC_DATA] [DEMOGRAPHIC_DATA] Other Prefer Not To Say" at bounding box center [381, 108] width 146 height 13
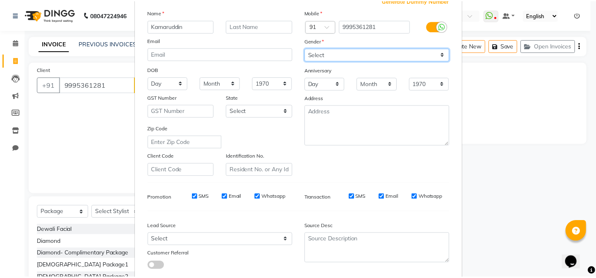
scroll to position [106, 0]
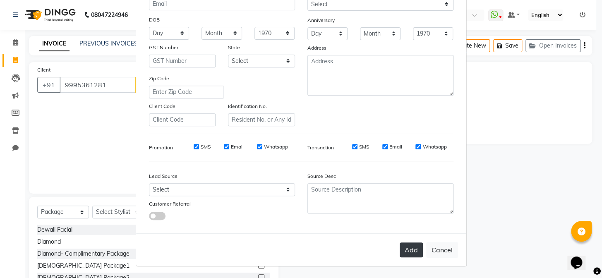
click at [400, 248] on button "Add" at bounding box center [411, 250] width 23 height 15
type input "99******81"
select select
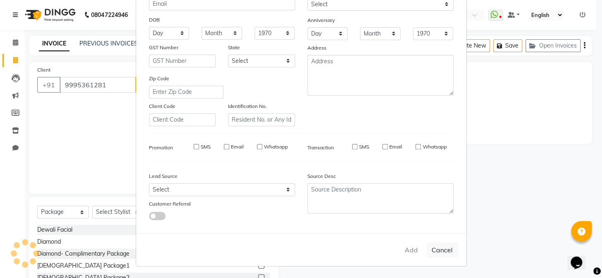
select select
checkbox input "false"
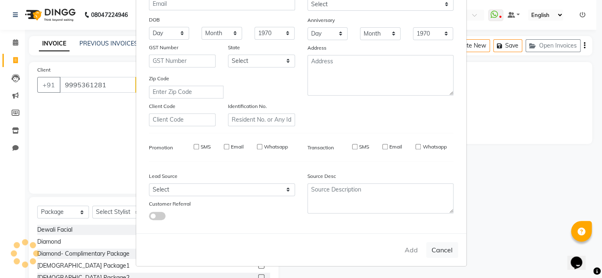
checkbox input "false"
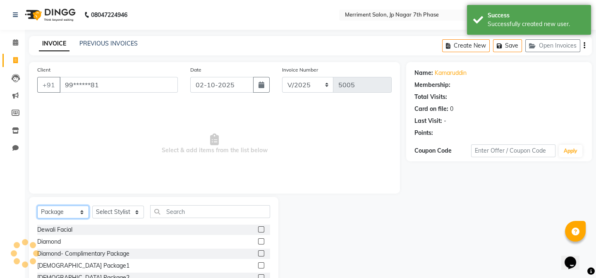
drag, startPoint x: 62, startPoint y: 214, endPoint x: 56, endPoint y: 208, distance: 8.5
click at [61, 214] on select "Select Service Product Membership Package Voucher Prepaid Gift Card" at bounding box center [63, 212] width 52 height 13
select select "service"
click at [37, 206] on select "Select Service Product Membership Package Voucher Prepaid Gift Card" at bounding box center [63, 212] width 52 height 13
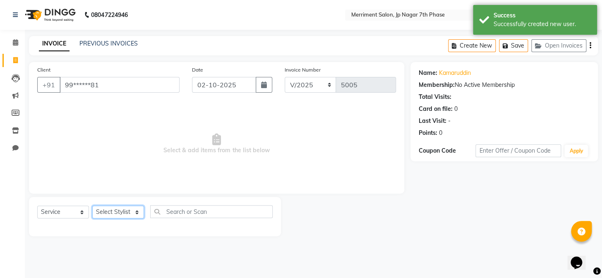
click at [120, 214] on select "Select Stylist Chiru [PERSON_NAME] [PERSON_NAME] Nirmal [PERSON_NAME] Priyanka …" at bounding box center [118, 212] width 52 height 13
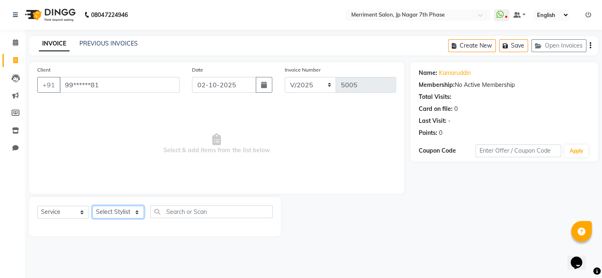
select select "90976"
click at [92, 206] on select "Select Stylist Chiru [PERSON_NAME] [PERSON_NAME] Nirmal [PERSON_NAME] Priyanka …" at bounding box center [118, 212] width 52 height 13
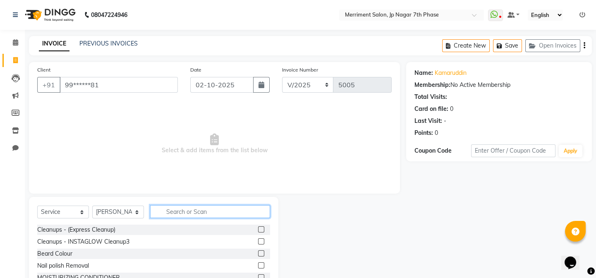
click at [193, 210] on input "text" at bounding box center [210, 211] width 120 height 13
type input "clean"
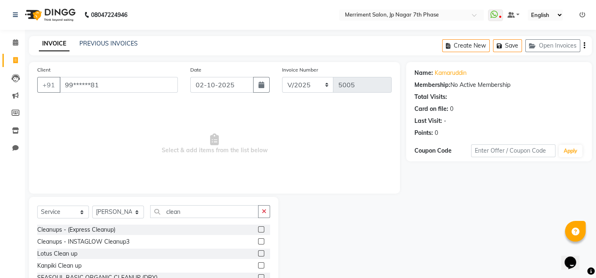
click at [258, 264] on label at bounding box center [261, 265] width 6 height 6
click at [258, 264] on input "checkbox" at bounding box center [260, 265] width 5 height 5
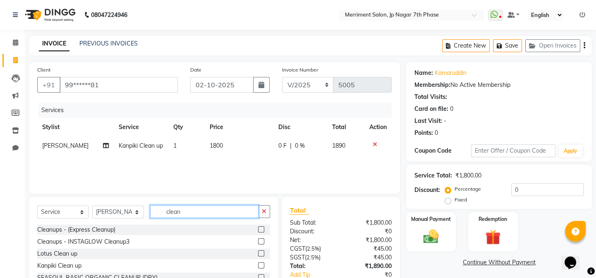
checkbox input "false"
drag, startPoint x: 221, startPoint y: 215, endPoint x: 166, endPoint y: 214, distance: 54.2
click at [166, 214] on input "clean" at bounding box center [204, 211] width 108 height 13
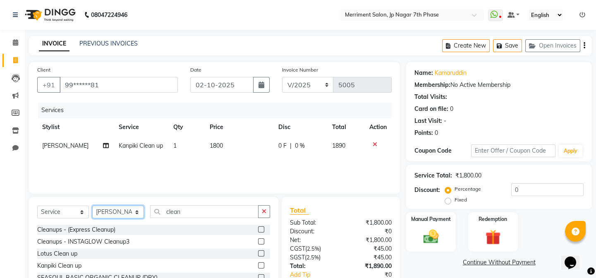
click at [107, 211] on select "Select Stylist Chiru [PERSON_NAME] [PERSON_NAME] Nirmal [PERSON_NAME] Priyanka …" at bounding box center [118, 212] width 52 height 13
select select "75887"
click at [92, 206] on select "Select Stylist Chiru [PERSON_NAME] [PERSON_NAME] Nirmal [PERSON_NAME] Priyanka …" at bounding box center [118, 212] width 52 height 13
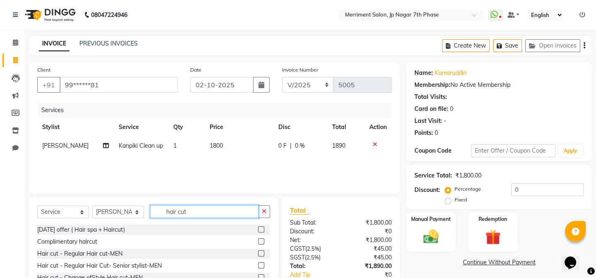
type input "hair cut"
click at [258, 265] on label at bounding box center [261, 265] width 6 height 6
click at [258, 265] on input "checkbox" at bounding box center [260, 265] width 5 height 5
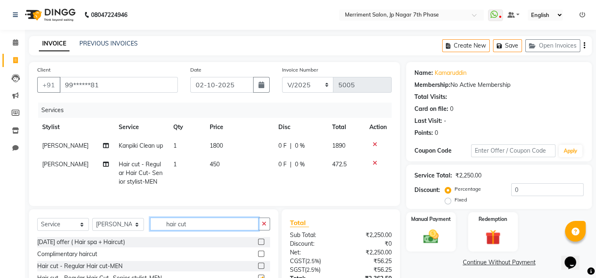
checkbox input "false"
drag, startPoint x: 210, startPoint y: 230, endPoint x: 120, endPoint y: 221, distance: 90.7
click at [120, 221] on div "Select Service Product Membership Package Voucher Prepaid Gift Card Select Styl…" at bounding box center [154, 270] width 250 height 122
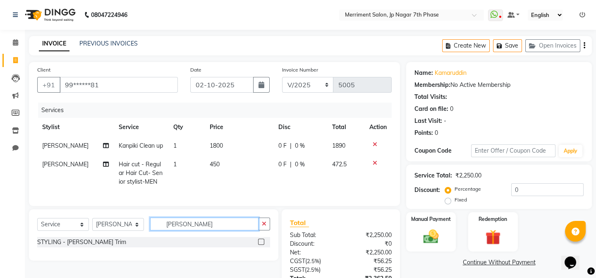
type input "[PERSON_NAME]"
click at [259, 245] on label at bounding box center [261, 242] width 6 height 6
click at [259, 245] on input "checkbox" at bounding box center [260, 242] width 5 height 5
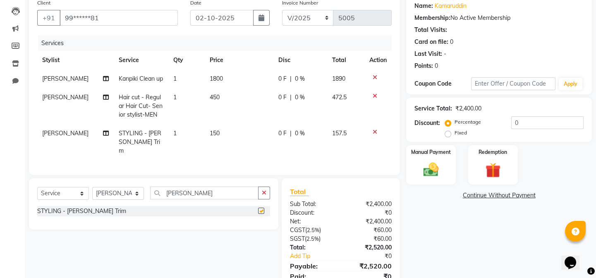
scroll to position [99, 0]
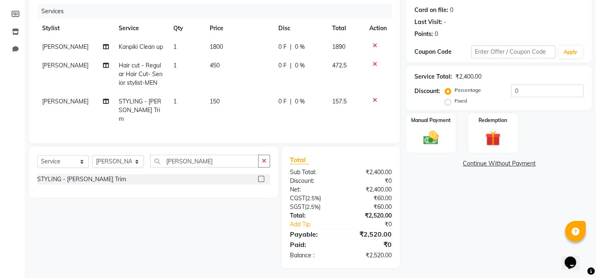
checkbox input "false"
click at [219, 45] on span "1800" at bounding box center [216, 46] width 13 height 7
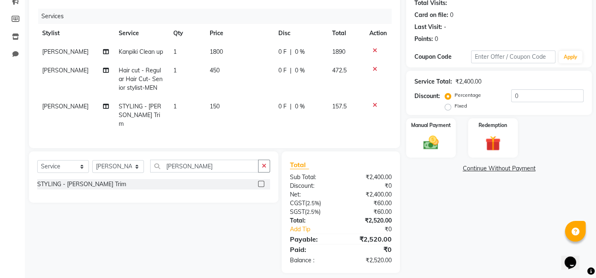
select select "90976"
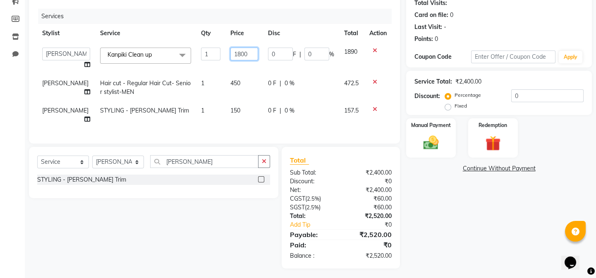
click at [247, 50] on input "1800" at bounding box center [245, 54] width 28 height 13
type input "1700"
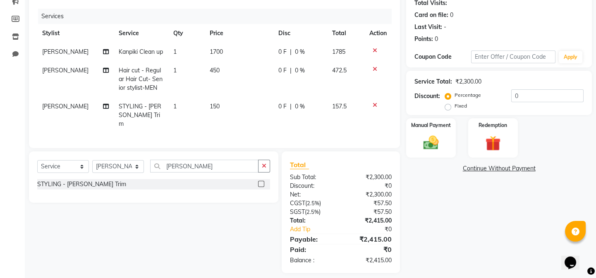
click at [339, 118] on td "157.5" at bounding box center [345, 115] width 37 height 36
select select "75887"
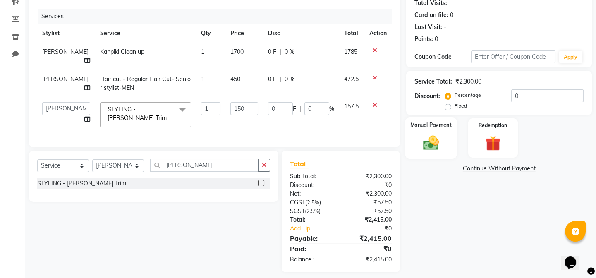
click at [435, 134] on img at bounding box center [431, 143] width 26 height 18
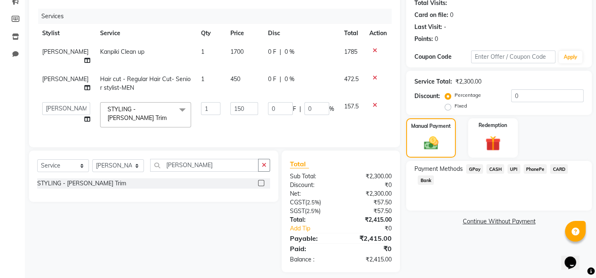
click at [509, 170] on span "UPI" at bounding box center [514, 169] width 13 height 10
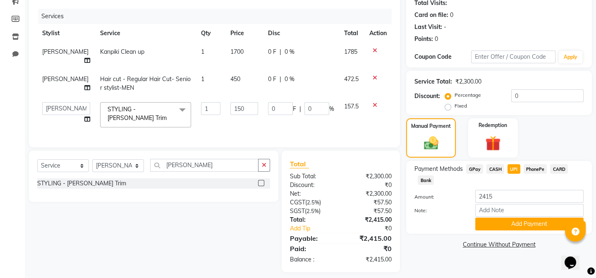
click at [560, 170] on span "CARD" at bounding box center [560, 169] width 18 height 10
click at [529, 221] on button "Add Payment" at bounding box center [530, 224] width 108 height 13
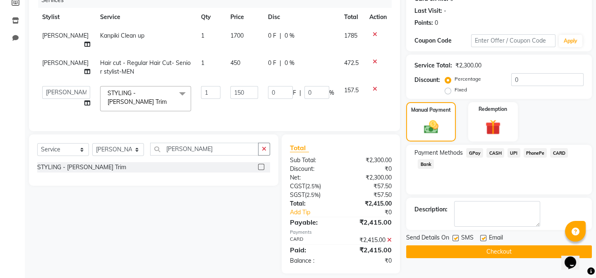
scroll to position [111, 0]
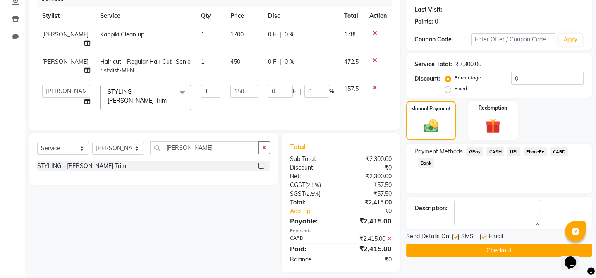
click at [469, 248] on button "Checkout" at bounding box center [499, 250] width 186 height 13
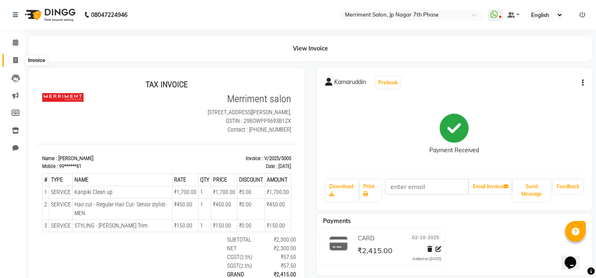
click at [14, 56] on span at bounding box center [15, 61] width 14 height 10
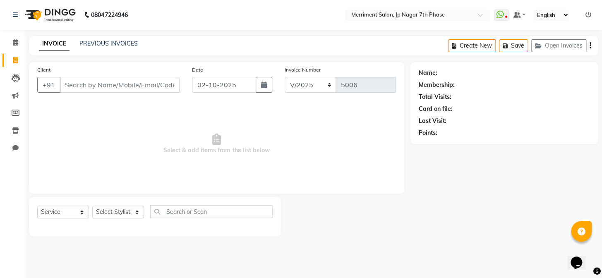
select select "package"
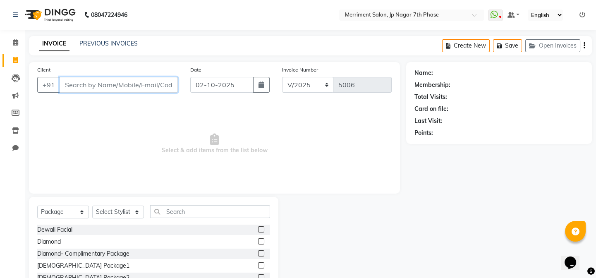
click at [109, 91] on input "Client" at bounding box center [119, 85] width 118 height 16
paste input "7022037319"
type input "7022037319"
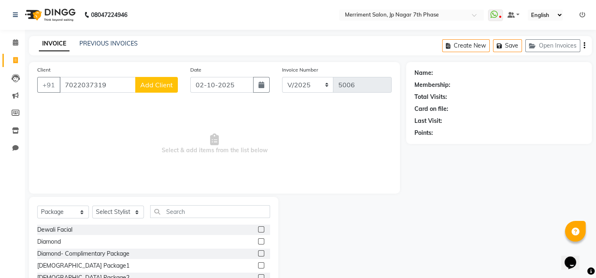
click at [175, 76] on div "Client [PHONE_NUMBER] Add Client" at bounding box center [107, 82] width 153 height 34
click at [167, 83] on span "Add Client" at bounding box center [156, 85] width 33 height 8
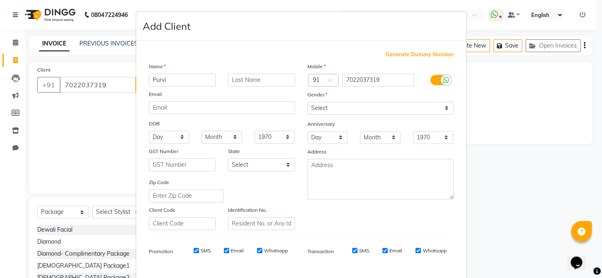
type input "Purvi"
click at [352, 109] on select "Select [DEMOGRAPHIC_DATA] [DEMOGRAPHIC_DATA] Other Prefer Not To Say" at bounding box center [381, 108] width 146 height 13
select select "[DEMOGRAPHIC_DATA]"
click at [308, 102] on select "Select [DEMOGRAPHIC_DATA] [DEMOGRAPHIC_DATA] Other Prefer Not To Say" at bounding box center [381, 108] width 146 height 13
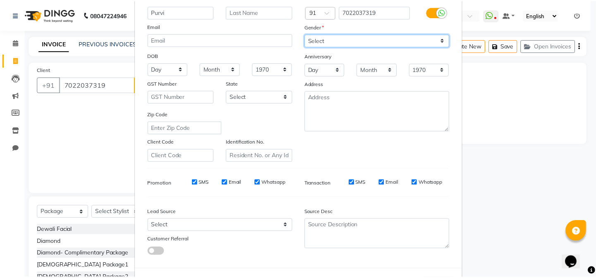
scroll to position [106, 0]
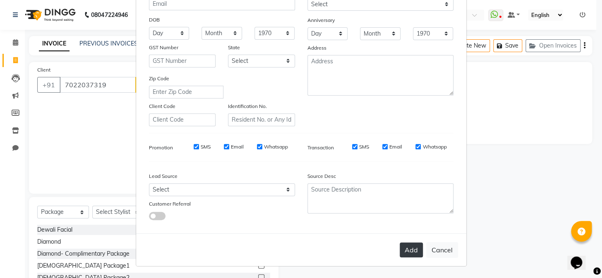
click at [407, 251] on button "Add" at bounding box center [411, 250] width 23 height 15
type input "70******19"
select select
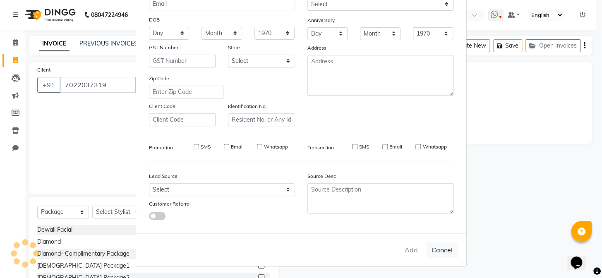
select select
checkbox input "false"
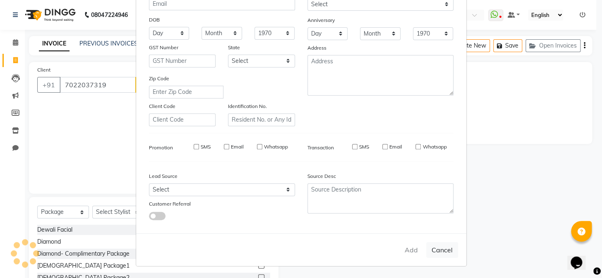
checkbox input "false"
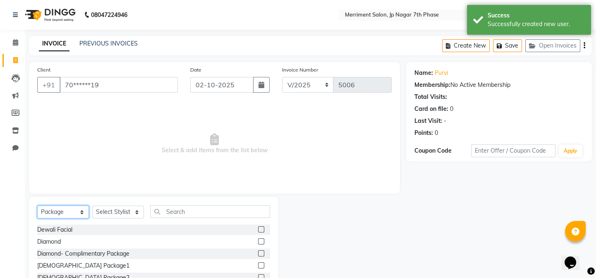
click at [65, 213] on select "Select Service Product Membership Package Voucher Prepaid Gift Card" at bounding box center [63, 212] width 52 height 13
select select "service"
click at [37, 206] on select "Select Service Product Membership Package Voucher Prepaid Gift Card" at bounding box center [63, 212] width 52 height 13
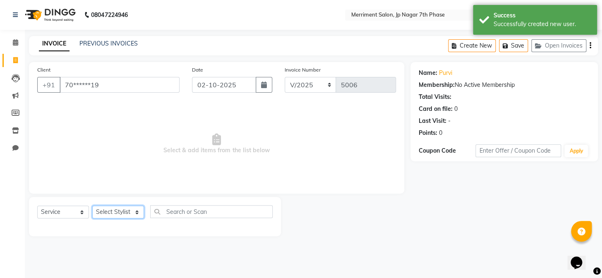
drag, startPoint x: 121, startPoint y: 213, endPoint x: 120, endPoint y: 206, distance: 7.1
click at [121, 213] on select "Select Stylist Chiru [PERSON_NAME] [PERSON_NAME] Nirmal [PERSON_NAME] Priyanka …" at bounding box center [118, 212] width 52 height 13
select select "90976"
click at [92, 206] on select "Select Stylist Chiru [PERSON_NAME] [PERSON_NAME] Nirmal [PERSON_NAME] Priyanka …" at bounding box center [118, 212] width 52 height 13
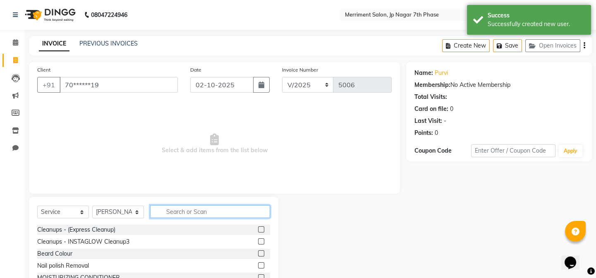
click at [176, 210] on input "text" at bounding box center [210, 211] width 120 height 13
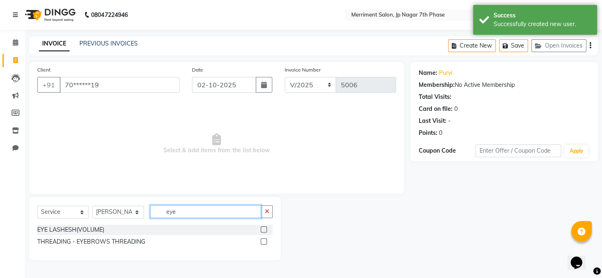
type input "eye"
click at [264, 242] on label at bounding box center [264, 241] width 6 height 6
click at [264, 242] on input "checkbox" at bounding box center [263, 241] width 5 height 5
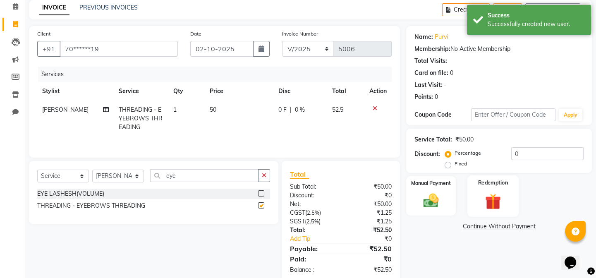
scroll to position [53, 0]
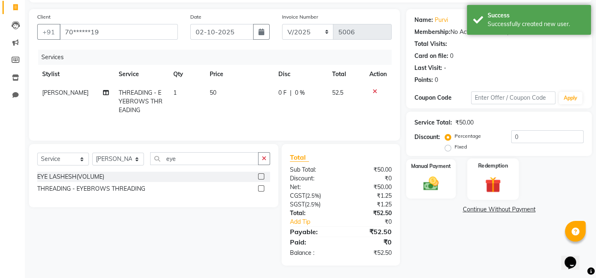
checkbox input "false"
click at [428, 185] on img at bounding box center [431, 184] width 26 height 18
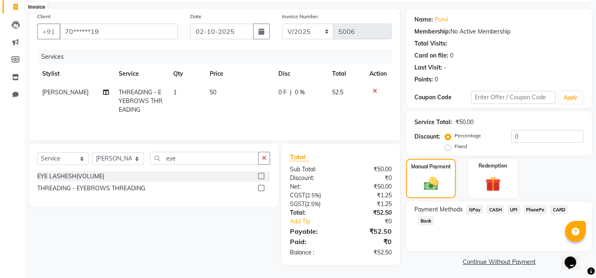
click at [14, 5] on icon at bounding box center [15, 7] width 5 height 6
select select "service"
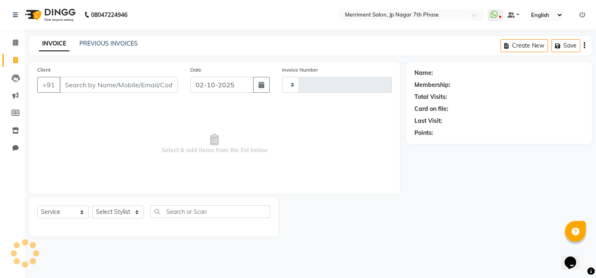
scroll to position [0, 0]
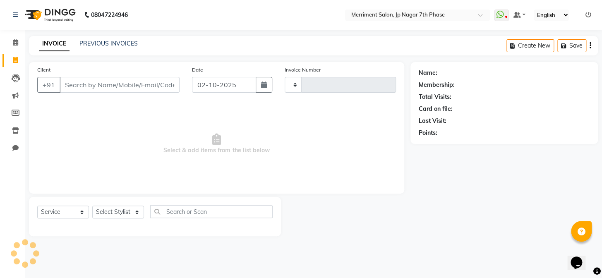
type input "5006"
select select "4110"
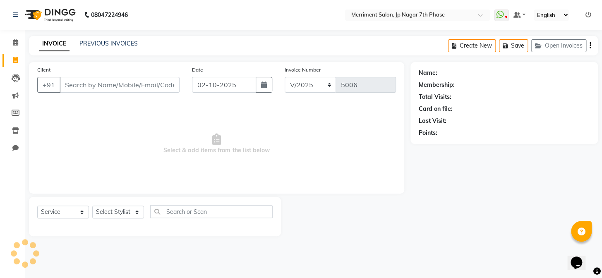
select select "package"
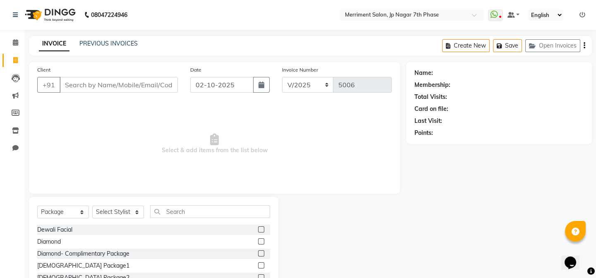
click at [99, 87] on input "Client" at bounding box center [119, 85] width 118 height 16
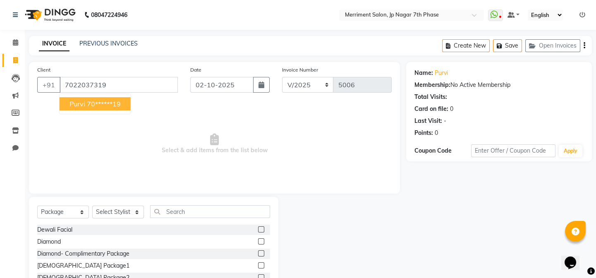
click at [92, 103] on ngb-highlight "70******19" at bounding box center [104, 104] width 34 height 8
type input "70******19"
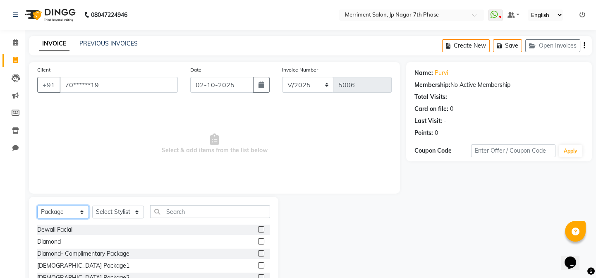
click at [83, 211] on select "Select Service Product Membership Package Voucher Prepaid Gift Card" at bounding box center [63, 212] width 52 height 13
select select "service"
click at [37, 206] on select "Select Service Product Membership Package Voucher Prepaid Gift Card" at bounding box center [63, 212] width 52 height 13
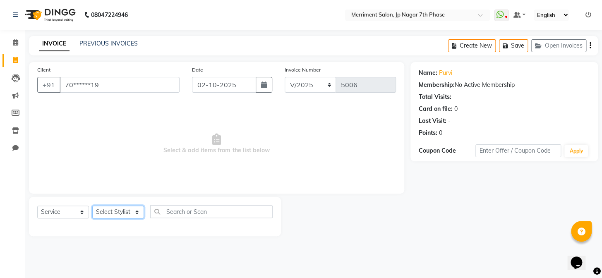
click at [135, 210] on select "Select Stylist Chiru [PERSON_NAME] [PERSON_NAME] Nirmal [PERSON_NAME] Priyanka …" at bounding box center [118, 212] width 52 height 13
select select "90976"
click at [92, 206] on select "Select Stylist Chiru [PERSON_NAME] [PERSON_NAME] Nirmal [PERSON_NAME] Priyanka …" at bounding box center [118, 212] width 52 height 13
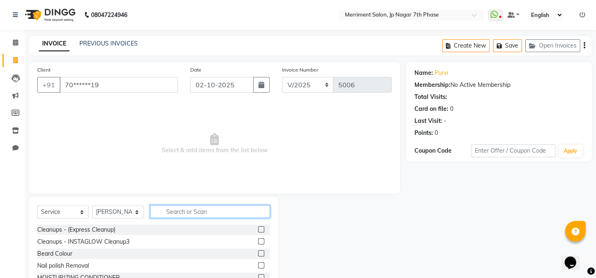
click at [200, 211] on input "text" at bounding box center [210, 211] width 120 height 13
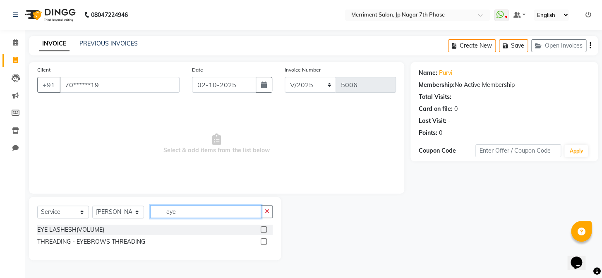
type input "eye"
click at [264, 240] on label at bounding box center [264, 241] width 6 height 6
click at [264, 240] on input "checkbox" at bounding box center [263, 241] width 5 height 5
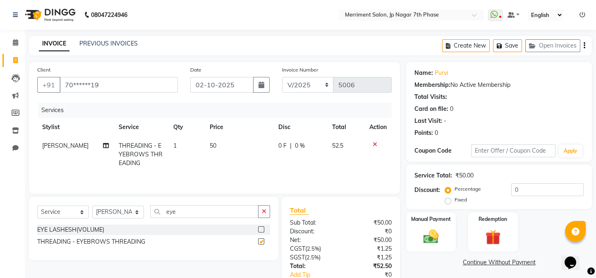
checkbox input "false"
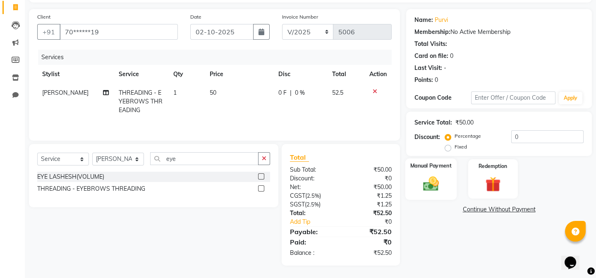
click at [411, 186] on div "Manual Payment" at bounding box center [431, 179] width 51 height 41
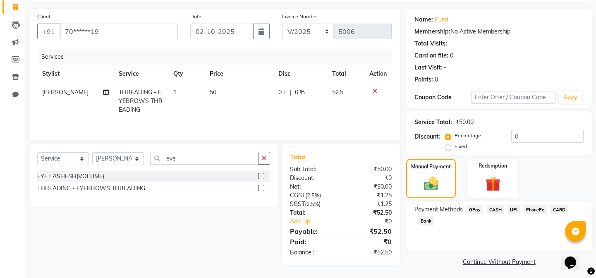
click at [514, 207] on span "UPI" at bounding box center [514, 210] width 13 height 10
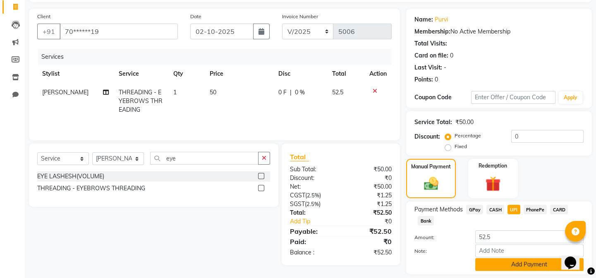
click at [530, 265] on button "Add Payment" at bounding box center [530, 264] width 108 height 13
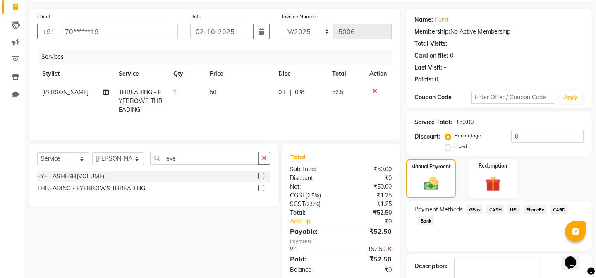
click at [511, 211] on span "UPI" at bounding box center [514, 210] width 13 height 10
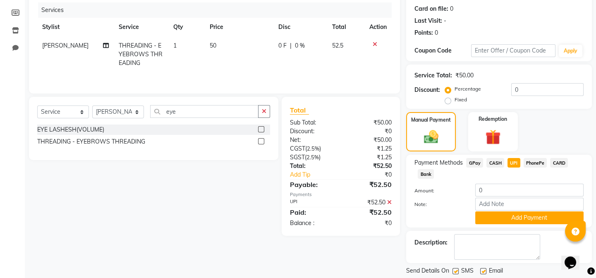
scroll to position [125, 0]
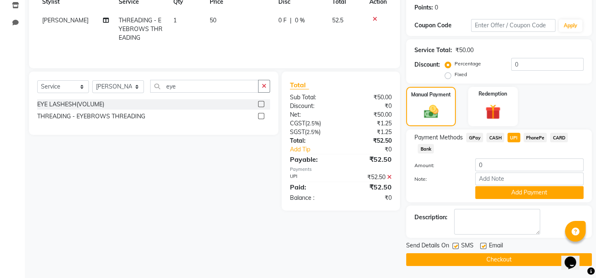
click at [484, 260] on button "Checkout" at bounding box center [499, 259] width 186 height 13
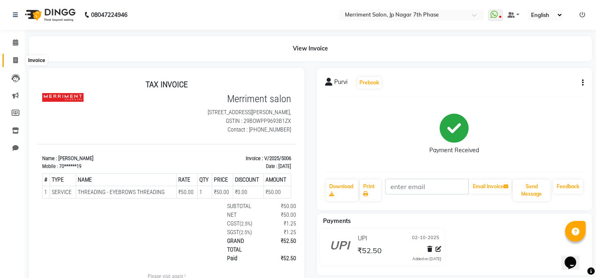
click at [21, 62] on span at bounding box center [15, 61] width 14 height 10
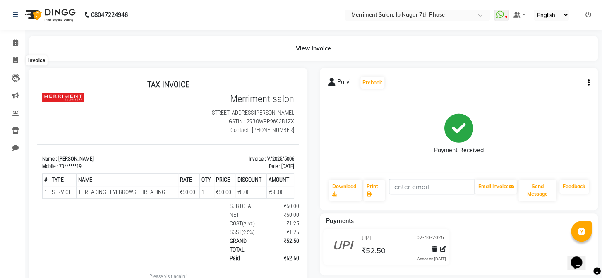
select select "service"
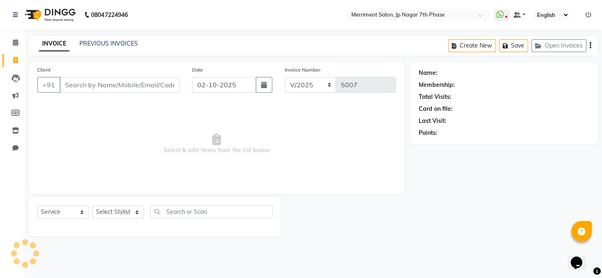
click at [99, 83] on input "Client" at bounding box center [120, 85] width 120 height 16
type input "7411133906"
select select "package"
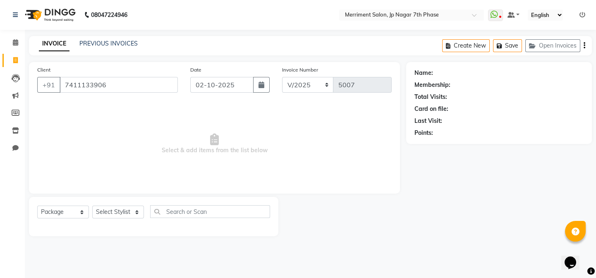
type input "7411133906"
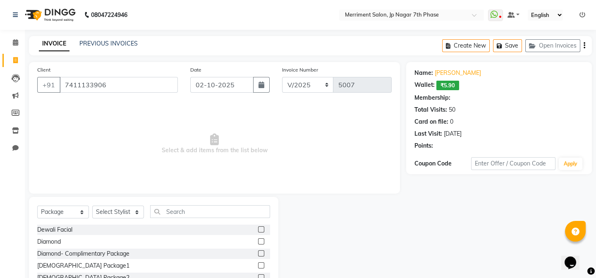
select select "2: Object"
click at [12, 42] on span at bounding box center [15, 43] width 14 height 10
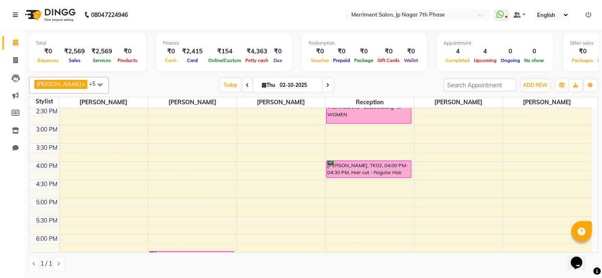
scroll to position [301, 0]
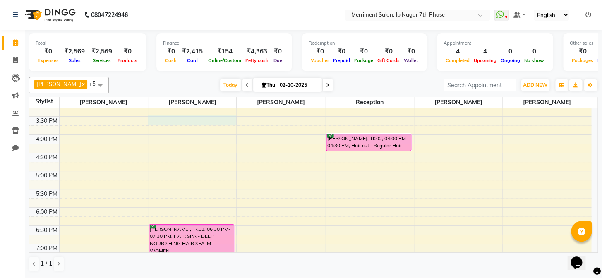
click at [185, 116] on div "7:00 AM 7:30 AM 8:00 AM 8:30 AM 9:00 AM 9:30 AM 10:00 AM 10:30 AM 11:00 AM 11:3…" at bounding box center [310, 80] width 562 height 546
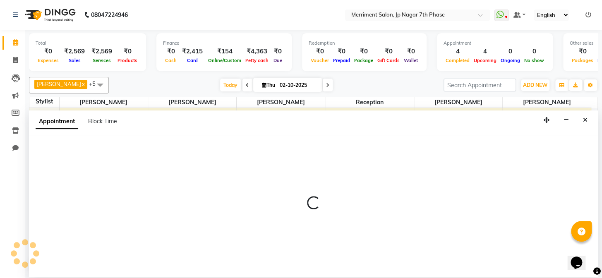
select select "72476"
select select "930"
select select "tentative"
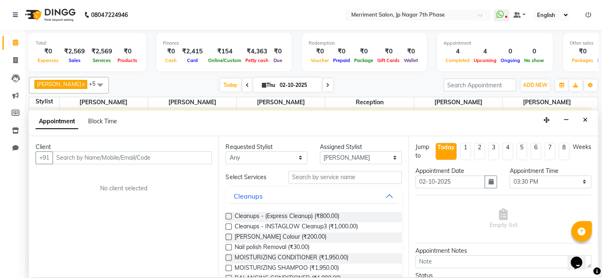
click at [130, 157] on input "text" at bounding box center [132, 157] width 159 height 13
click at [585, 119] on icon "Close" at bounding box center [585, 120] width 5 height 6
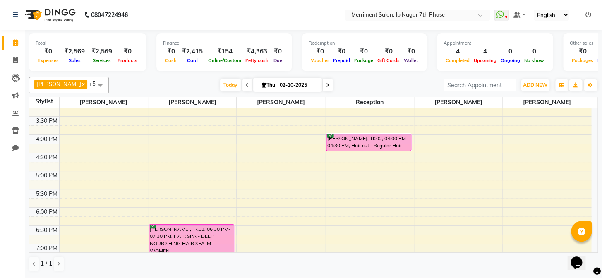
click at [202, 107] on td at bounding box center [325, 111] width 532 height 9
click at [202, 109] on div "7:00 AM 7:30 AM 8:00 AM 8:30 AM 9:00 AM 9:30 AM 10:00 AM 10:30 AM 11:00 AM 11:3…" at bounding box center [310, 80] width 562 height 546
select select "72476"
select select "915"
select select "tentative"
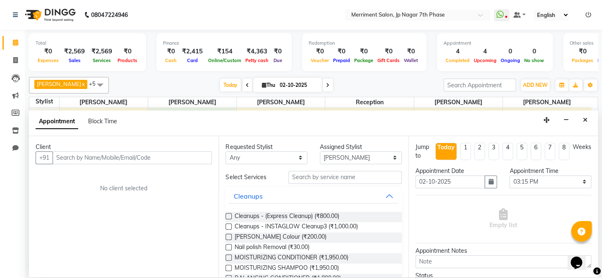
click at [145, 158] on input "text" at bounding box center [132, 157] width 159 height 13
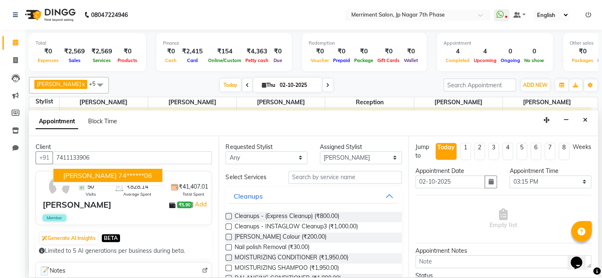
click at [118, 174] on ngb-highlight "74******06" at bounding box center [135, 175] width 34 height 8
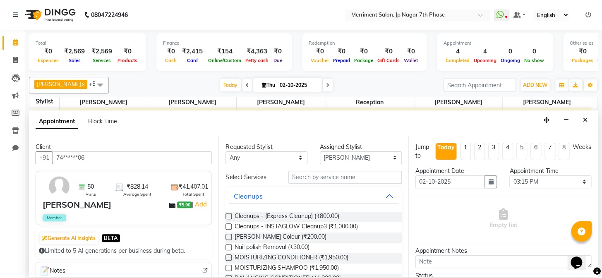
type input "74******06"
click at [305, 179] on input "text" at bounding box center [344, 177] width 113 height 13
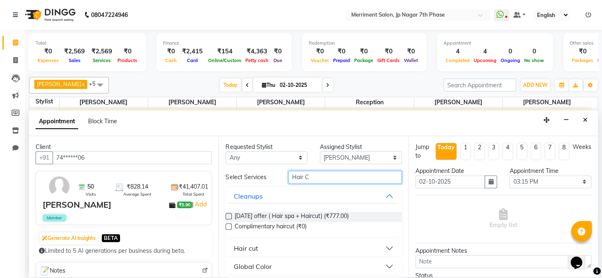
type input "Hair C"
click at [281, 245] on button "Hair cut" at bounding box center [313, 248] width 169 height 15
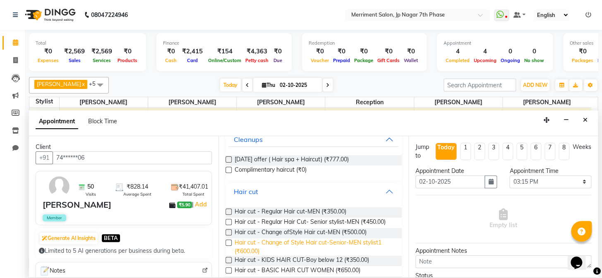
scroll to position [75, 0]
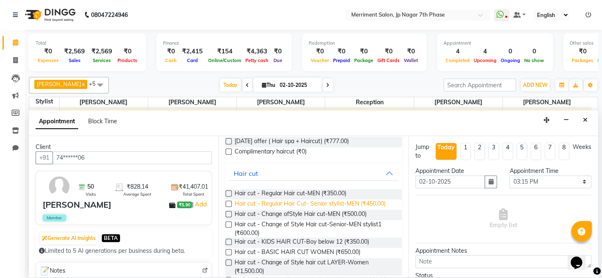
click at [349, 203] on span "Hair cut - Regular Hair Cut- Senior stylist-MEN (₹450.00)" at bounding box center [309, 205] width 151 height 10
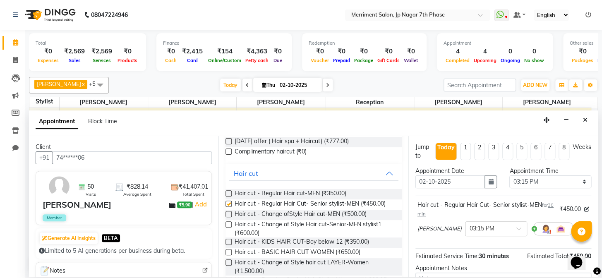
checkbox input "false"
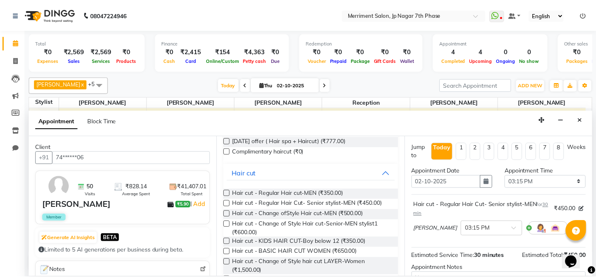
scroll to position [85, 0]
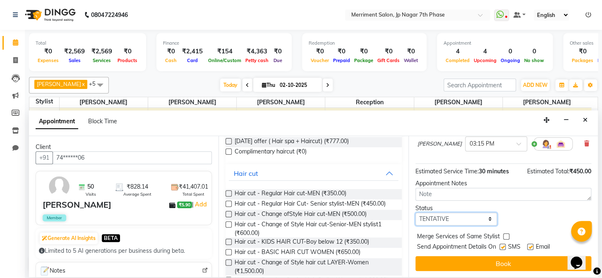
click at [459, 214] on select "Select TENTATIVE CONFIRM CHECK-IN UPCOMING" at bounding box center [457, 219] width 82 height 13
select select "confirm booking"
click at [416, 213] on select "Select TENTATIVE CONFIRM CHECK-IN UPCOMING" at bounding box center [457, 219] width 82 height 13
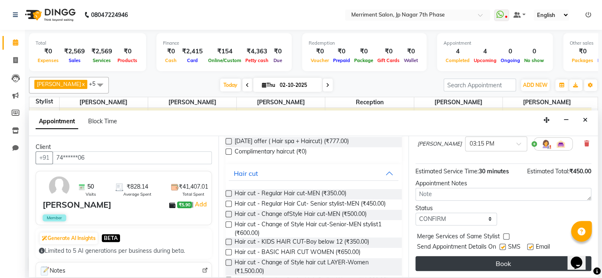
click at [503, 262] on button "Book" at bounding box center [504, 263] width 176 height 15
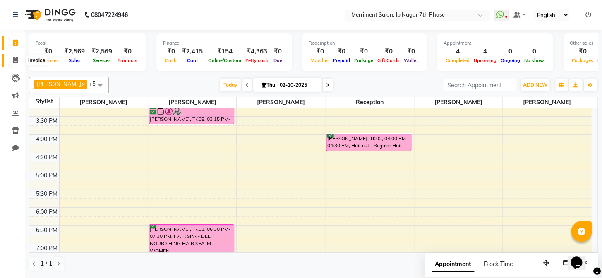
click at [14, 60] on icon at bounding box center [15, 60] width 5 height 6
select select "service"
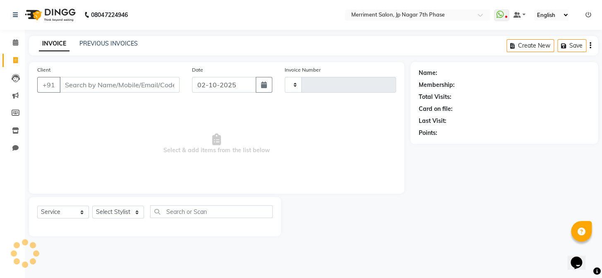
type input "5007"
select select "4110"
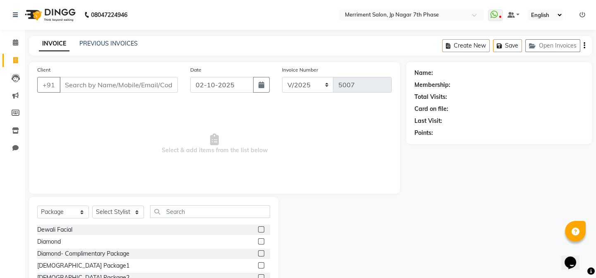
drag, startPoint x: 85, startPoint y: 88, endPoint x: 97, endPoint y: 85, distance: 12.3
click at [97, 85] on input "Client" at bounding box center [119, 85] width 118 height 16
click at [59, 206] on select "Select Service Product Membership Package Voucher Prepaid Gift Card" at bounding box center [63, 212] width 52 height 13
select select "service"
click at [37, 206] on select "Select Service Product Membership Package Voucher Prepaid Gift Card" at bounding box center [63, 212] width 52 height 13
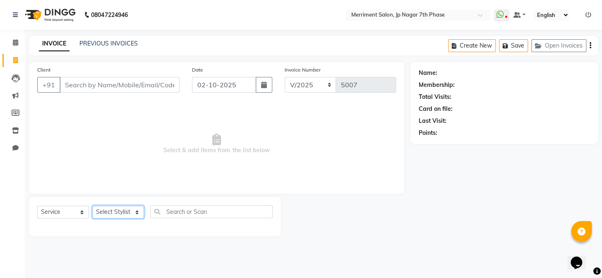
click at [105, 211] on select "Select Stylist Chiru [PERSON_NAME] [PERSON_NAME] Nirmal [PERSON_NAME] Priyanka …" at bounding box center [118, 212] width 52 height 13
select select "90976"
click at [92, 206] on select "Select Stylist Chiru [PERSON_NAME] [PERSON_NAME] Nirmal [PERSON_NAME] Priyanka …" at bounding box center [118, 212] width 52 height 13
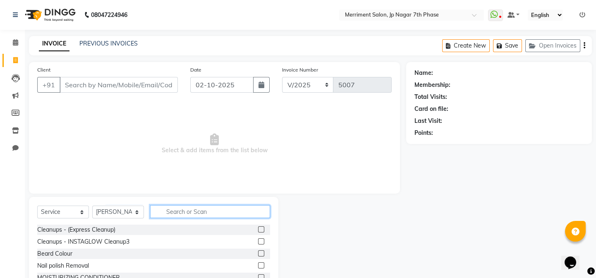
click at [196, 205] on input "text" at bounding box center [210, 211] width 120 height 13
click at [188, 213] on input "text" at bounding box center [210, 211] width 120 height 13
click at [177, 211] on input "text" at bounding box center [210, 211] width 120 height 13
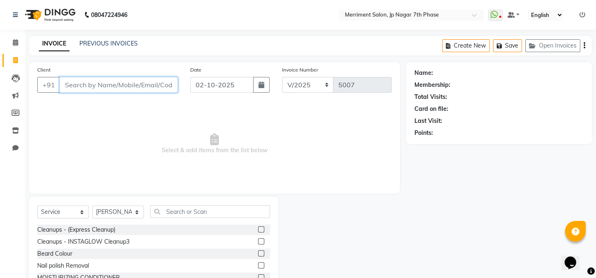
click at [115, 77] on input "Client" at bounding box center [119, 85] width 118 height 16
paste input "9632223547"
type input "9632223547"
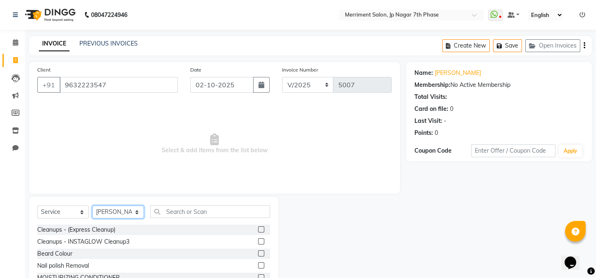
click at [121, 210] on select "Select Stylist Chiru [PERSON_NAME] [PERSON_NAME] Nirmal [PERSON_NAME] Priyanka …" at bounding box center [118, 212] width 52 height 13
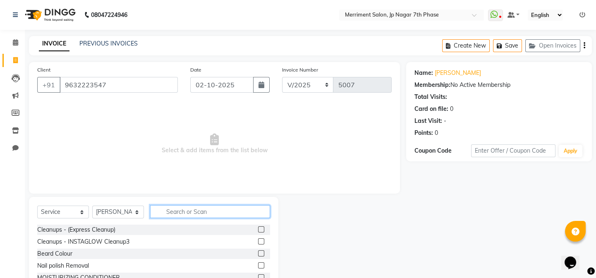
click at [195, 210] on input "text" at bounding box center [210, 211] width 120 height 13
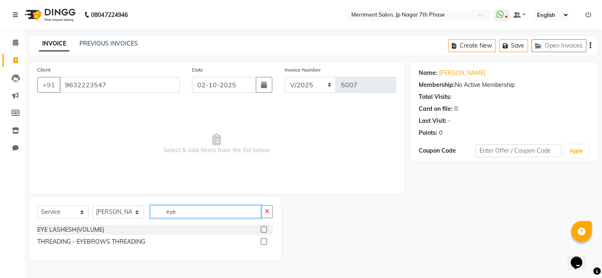
type input "eye"
drag, startPoint x: 263, startPoint y: 243, endPoint x: 232, endPoint y: 234, distance: 32.7
click at [263, 243] on label at bounding box center [264, 241] width 6 height 6
click at [263, 243] on input "checkbox" at bounding box center [263, 241] width 5 height 5
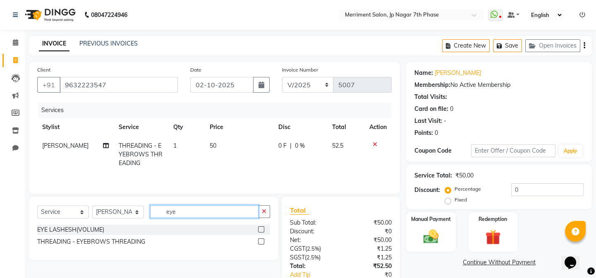
checkbox input "false"
click at [215, 215] on input "eye" at bounding box center [204, 211] width 108 height 13
type input "e"
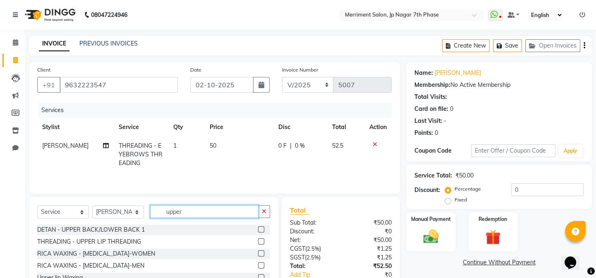
type input "upper"
click at [261, 238] on label at bounding box center [261, 241] width 6 height 6
click at [261, 239] on input "checkbox" at bounding box center [260, 241] width 5 height 5
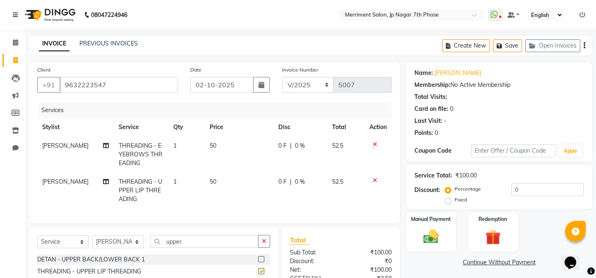
scroll to position [89, 0]
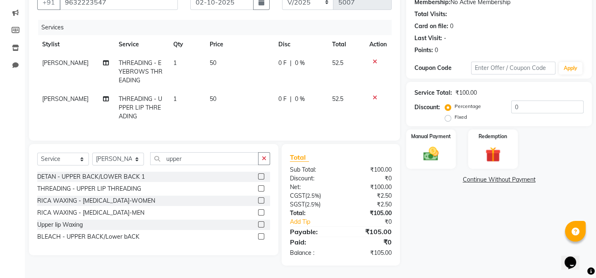
checkbox input "false"
click at [438, 155] on img at bounding box center [431, 154] width 26 height 18
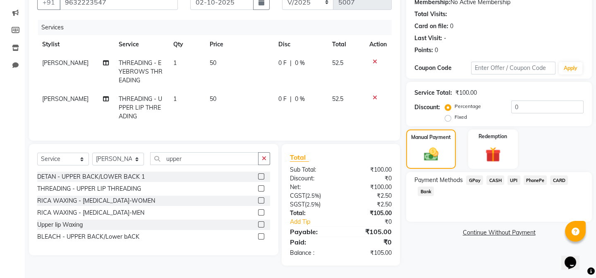
click at [511, 175] on span "UPI" at bounding box center [514, 180] width 13 height 10
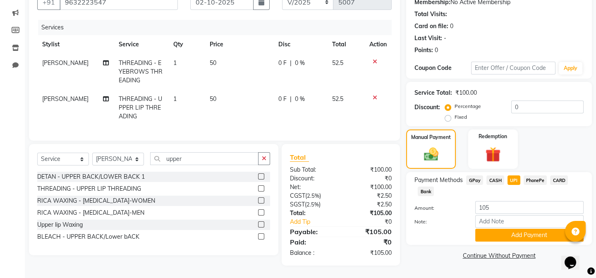
click at [528, 236] on div "Payment Methods GPay CASH UPI PhonePe CARD Bank Amount: 105 Note: Add Payment" at bounding box center [499, 208] width 186 height 73
click at [523, 229] on button "Add Payment" at bounding box center [530, 235] width 108 height 13
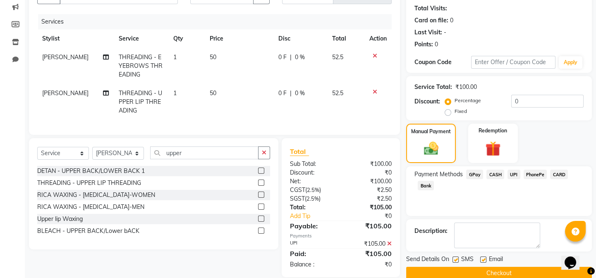
scroll to position [106, 0]
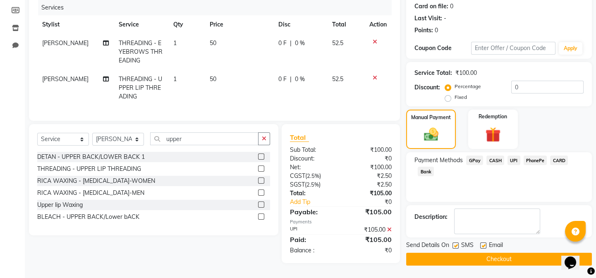
click at [457, 253] on button "Checkout" at bounding box center [499, 259] width 186 height 13
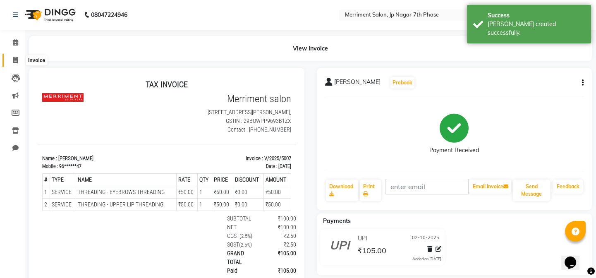
click at [12, 56] on span at bounding box center [15, 61] width 14 height 10
select select "service"
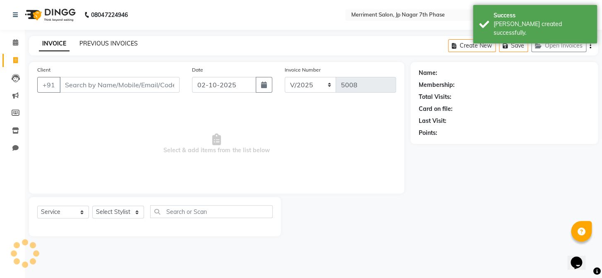
click at [104, 44] on link "PREVIOUS INVOICES" at bounding box center [108, 43] width 58 height 7
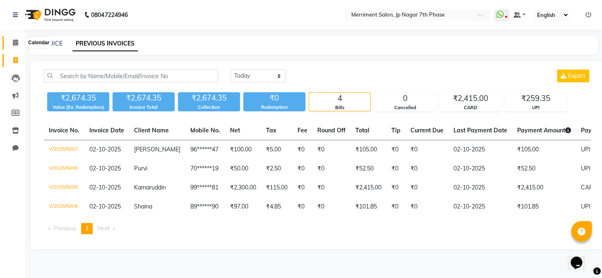
click at [15, 40] on icon at bounding box center [15, 42] width 5 height 6
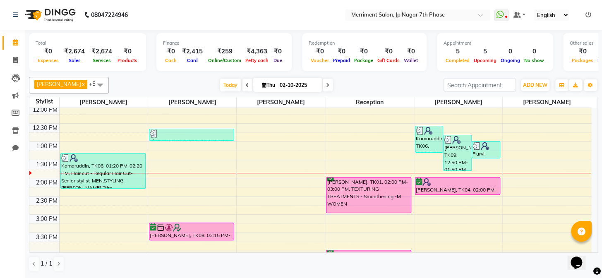
scroll to position [226, 0]
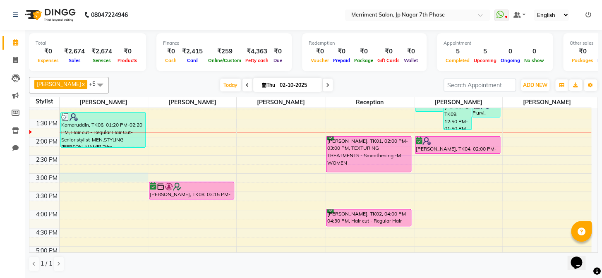
click at [77, 176] on div "7:00 AM 7:30 AM 8:00 AM 8:30 AM 9:00 AM 9:30 AM 10:00 AM 10:30 AM 11:00 AM 11:3…" at bounding box center [310, 155] width 562 height 546
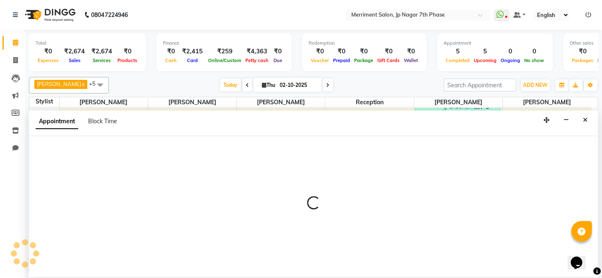
select select "75887"
select select "tentative"
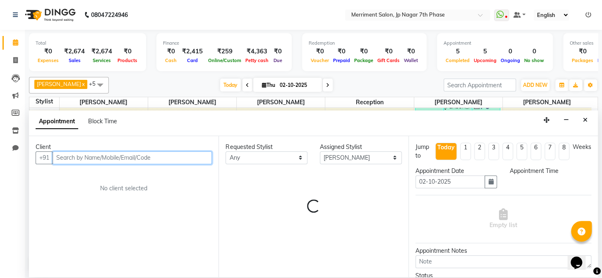
select select "900"
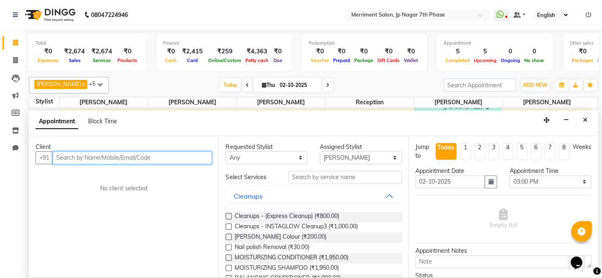
click at [69, 159] on input "text" at bounding box center [132, 157] width 159 height 13
paste input "9822428547"
type input "9822428547"
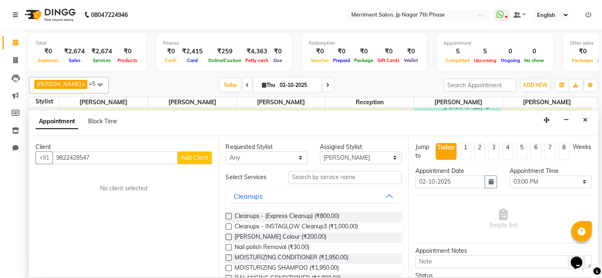
click at [196, 160] on span "Add Client" at bounding box center [195, 157] width 28 height 7
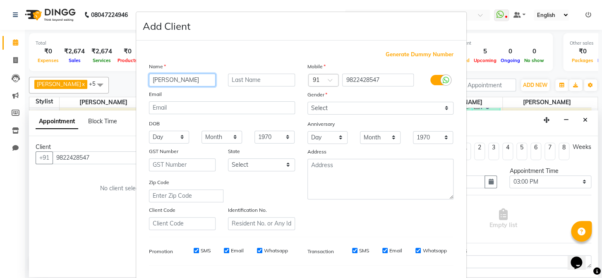
type input "[PERSON_NAME]"
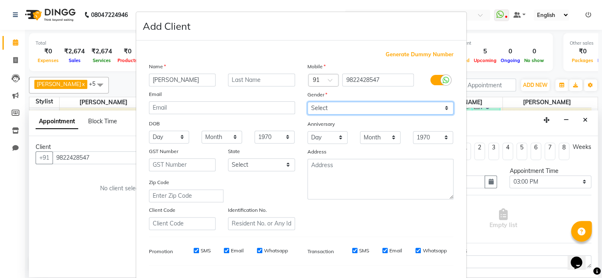
drag, startPoint x: 344, startPoint y: 110, endPoint x: 341, endPoint y: 112, distance: 4.3
click at [344, 110] on select "Select [DEMOGRAPHIC_DATA] [DEMOGRAPHIC_DATA] Other Prefer Not To Say" at bounding box center [381, 108] width 146 height 13
select select "[DEMOGRAPHIC_DATA]"
click at [308, 102] on select "Select [DEMOGRAPHIC_DATA] [DEMOGRAPHIC_DATA] Other Prefer Not To Say" at bounding box center [381, 108] width 146 height 13
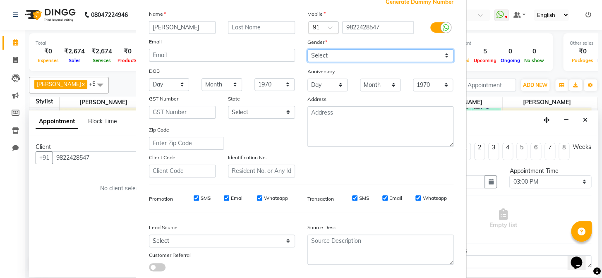
scroll to position [106, 0]
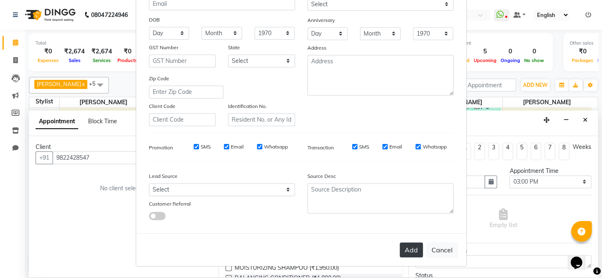
click at [410, 252] on button "Add" at bounding box center [411, 250] width 23 height 15
type input "98******47"
select select
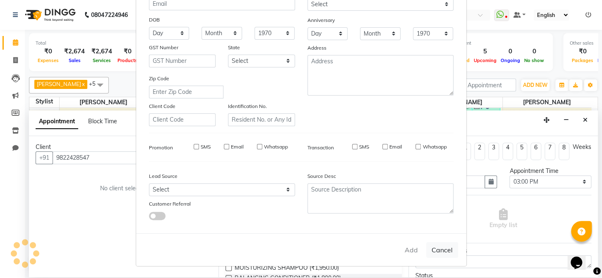
select select
checkbox input "false"
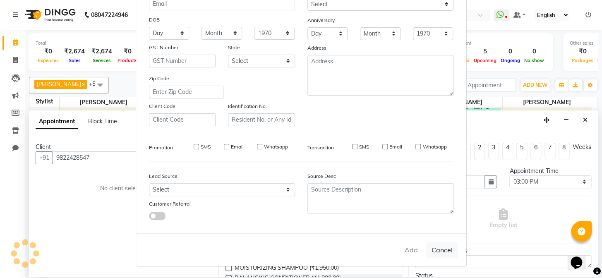
checkbox input "false"
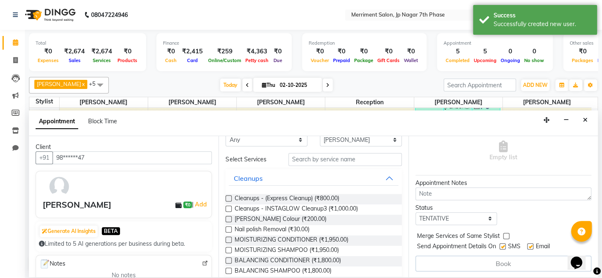
scroll to position [0, 0]
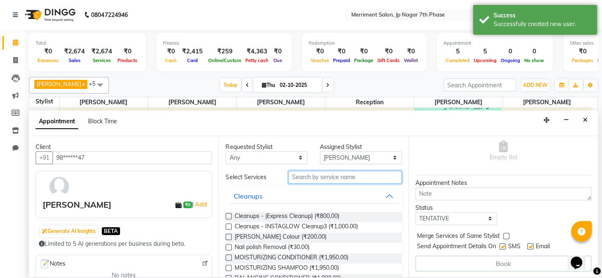
click at [331, 174] on input "text" at bounding box center [344, 177] width 113 height 13
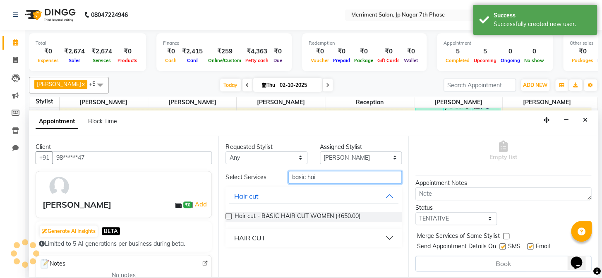
type input "basic hai"
click at [228, 213] on label at bounding box center [229, 216] width 6 height 6
click at [228, 214] on input "checkbox" at bounding box center [228, 216] width 5 height 5
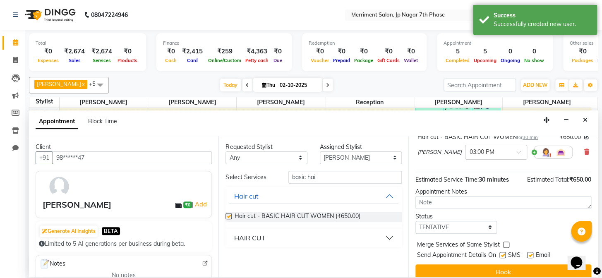
checkbox input "false"
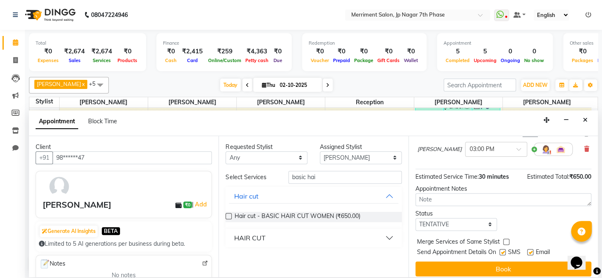
scroll to position [76, 0]
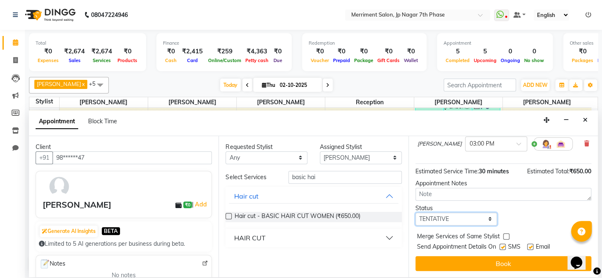
click at [442, 220] on select "Select TENTATIVE CONFIRM CHECK-IN UPCOMING" at bounding box center [457, 219] width 82 height 13
select select "confirm booking"
click at [416, 213] on select "Select TENTATIVE CONFIRM CHECK-IN UPCOMING" at bounding box center [457, 219] width 82 height 13
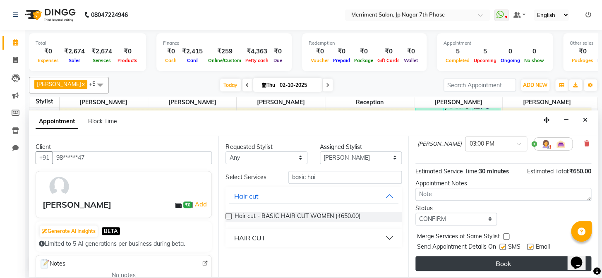
click at [482, 257] on button "Book" at bounding box center [504, 263] width 176 height 15
